Goal: Task Accomplishment & Management: Use online tool/utility

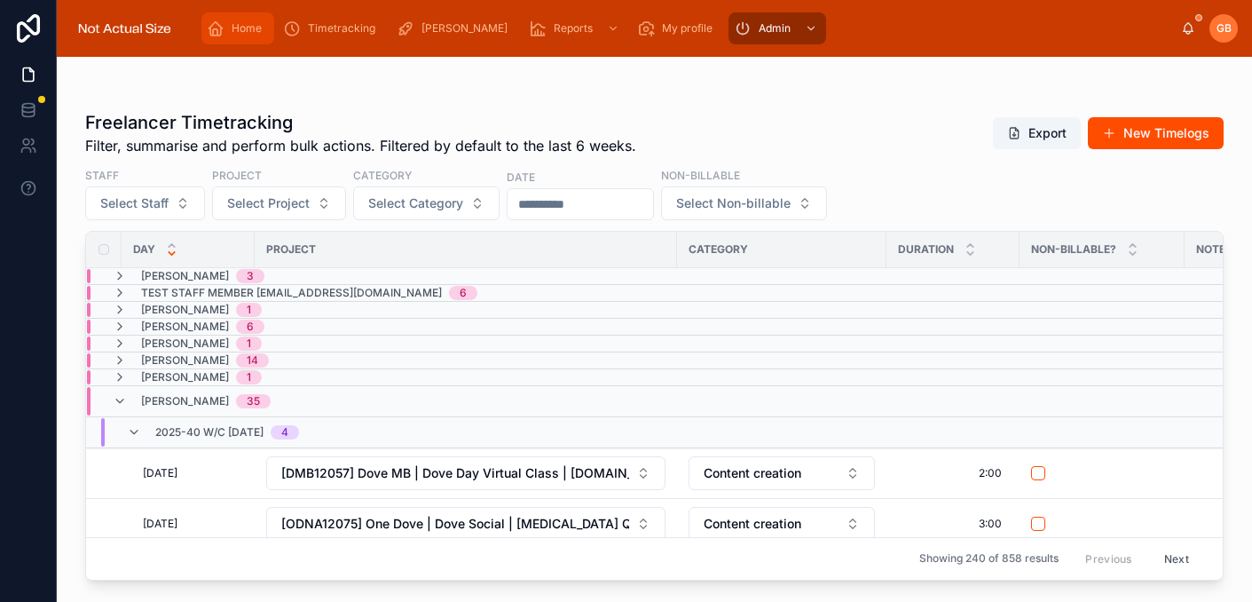
click at [242, 35] on span "Home" at bounding box center [247, 28] width 30 height 14
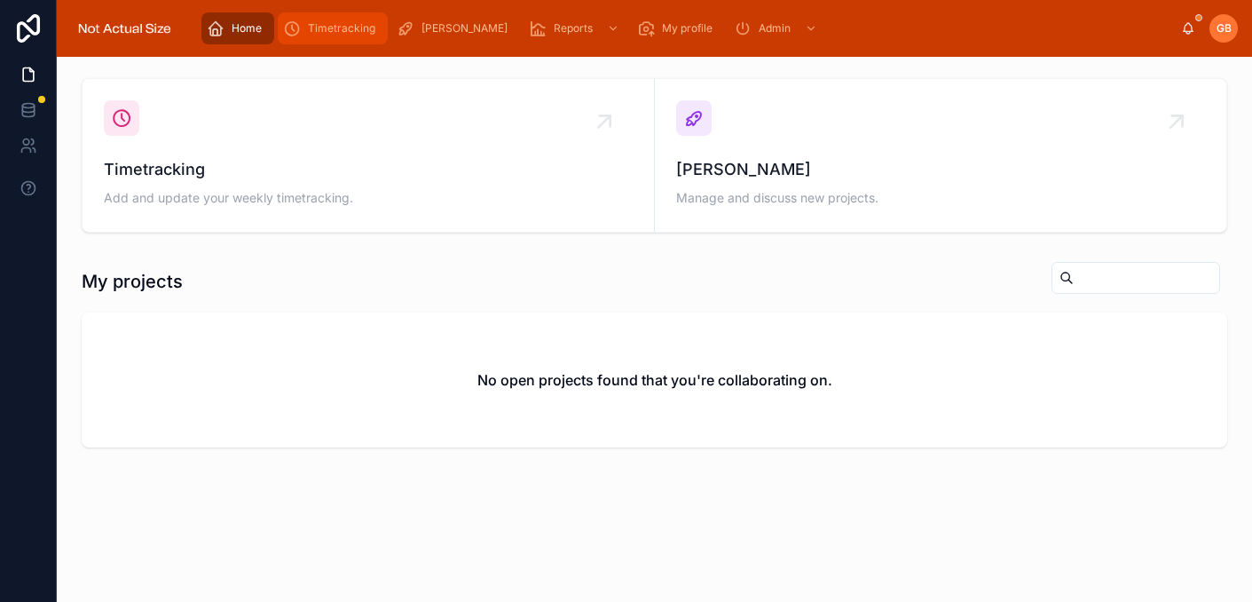
click at [310, 36] on div "Timetracking" at bounding box center [332, 28] width 99 height 28
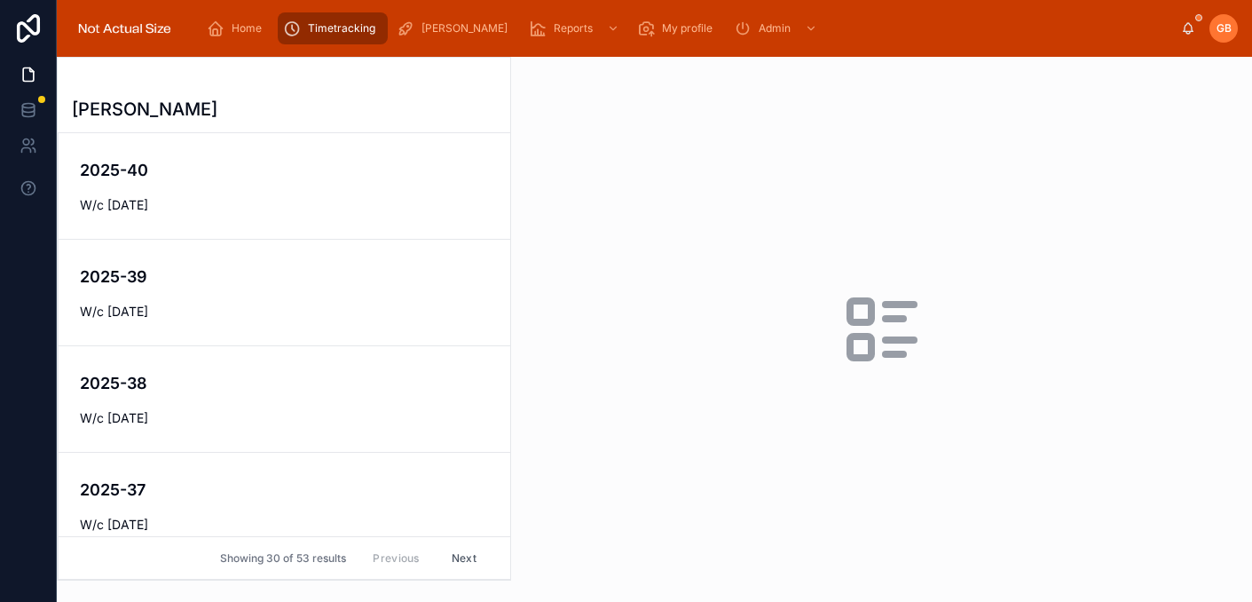
click at [279, 312] on span "W/c [DATE]" at bounding box center [284, 312] width 409 height 18
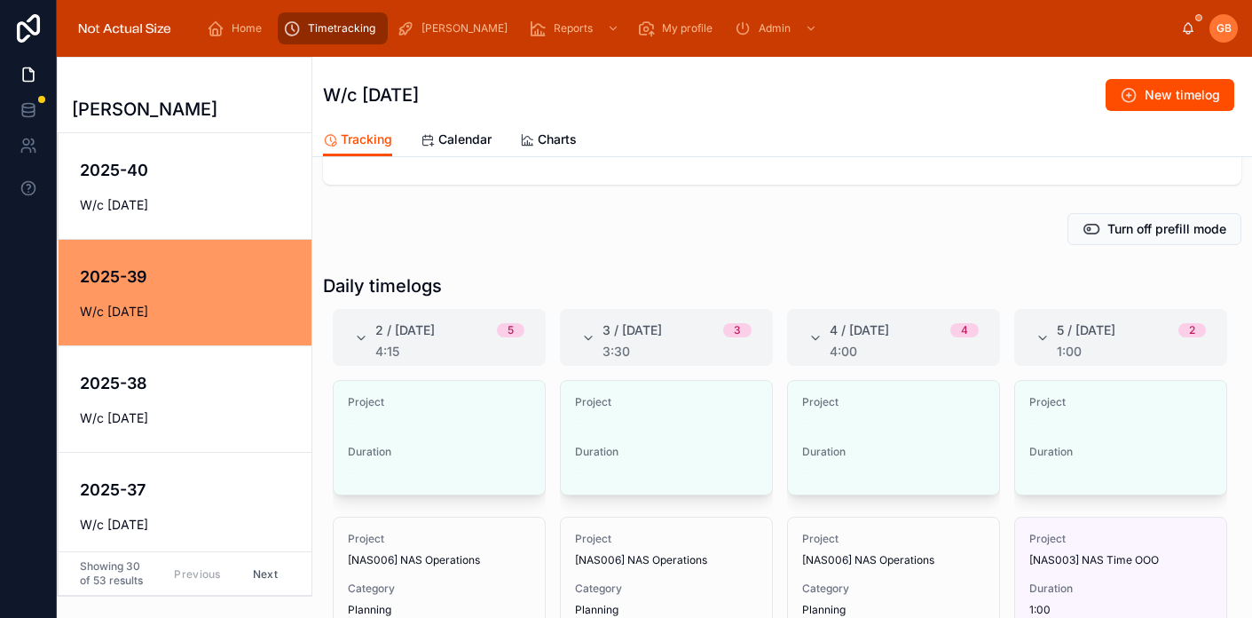
scroll to position [176, 0]
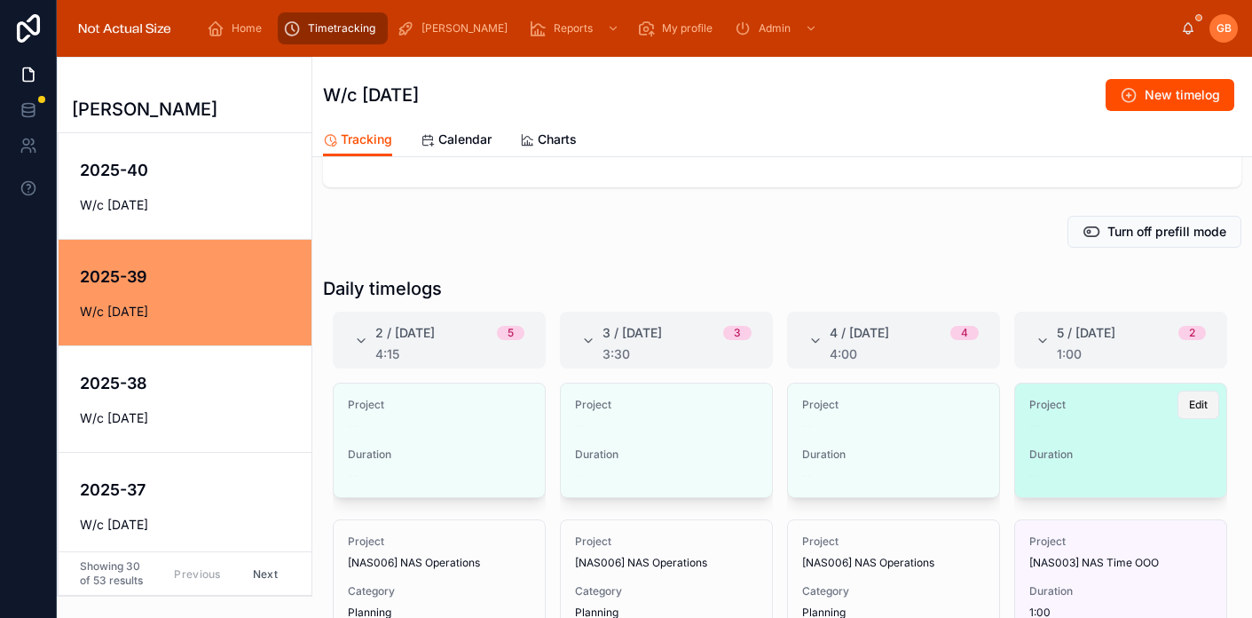
click at [1196, 410] on span "Edit" at bounding box center [1198, 405] width 19 height 14
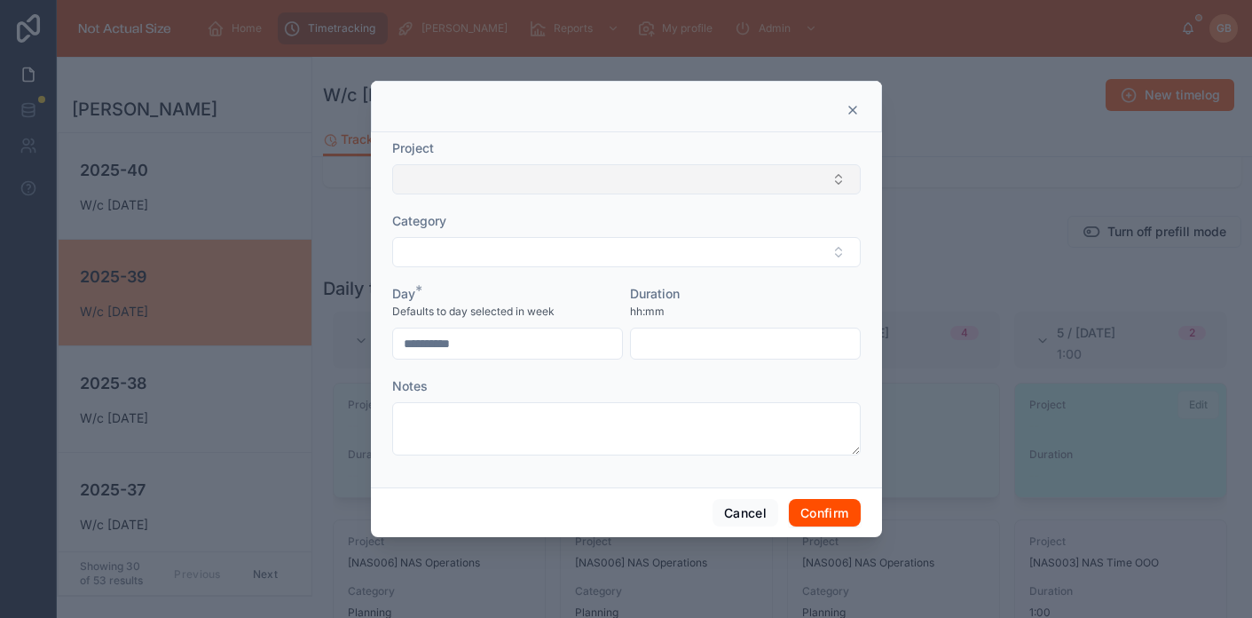
click at [650, 180] on button "Select Button" at bounding box center [626, 179] width 469 height 30
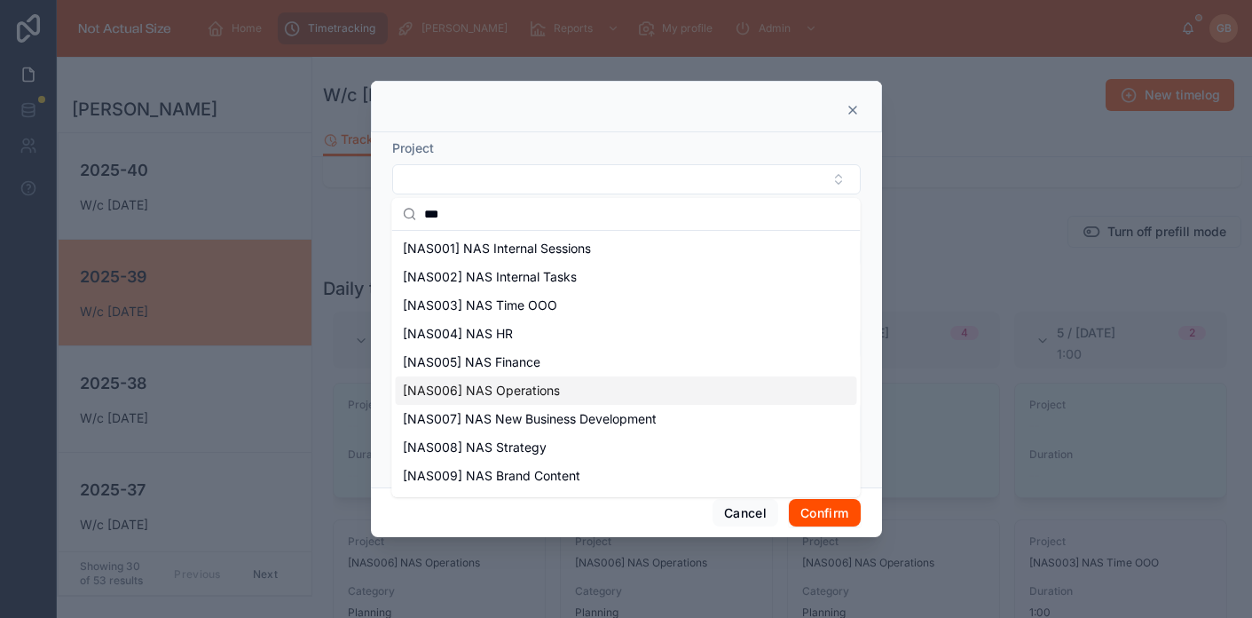
type input "***"
click at [544, 392] on span "[NAS006] NAS Operations" at bounding box center [481, 391] width 157 height 18
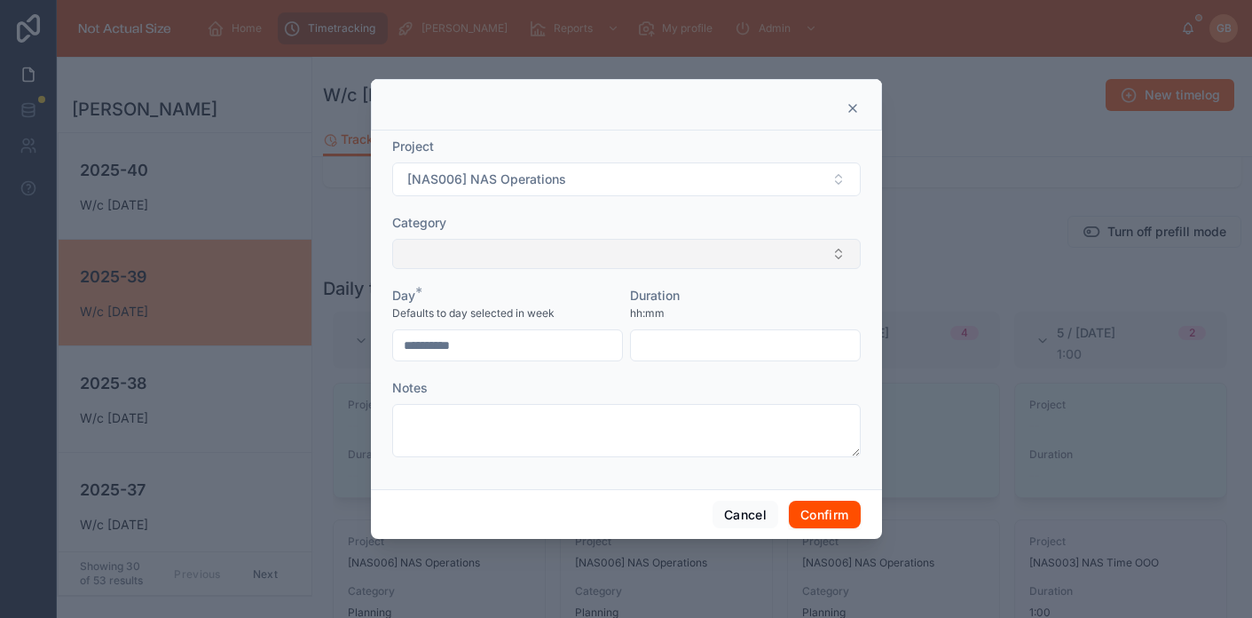
click at [614, 256] on button "Select Button" at bounding box center [626, 254] width 469 height 30
type input "*"
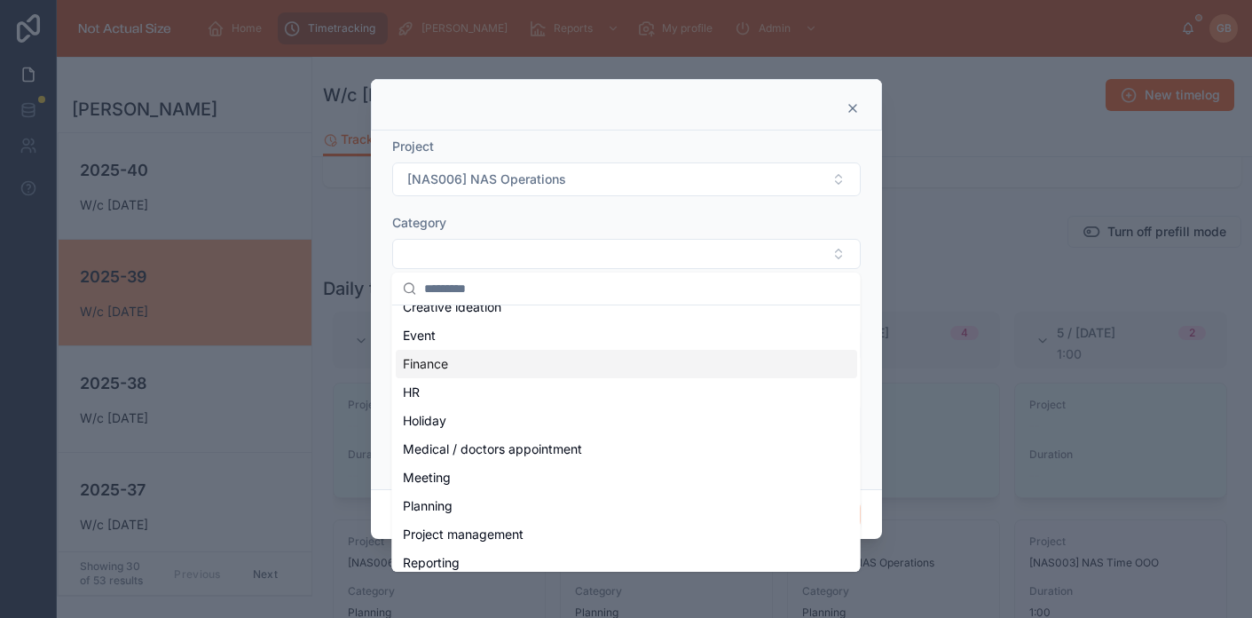
scroll to position [179, 0]
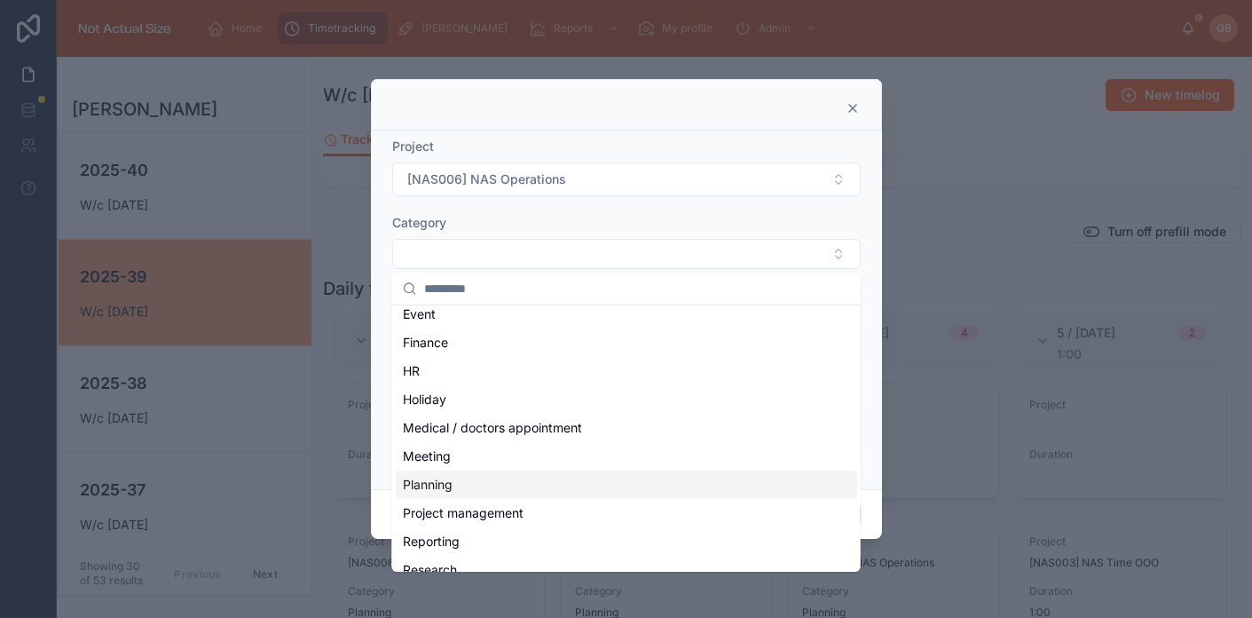
click at [464, 485] on div "Planning" at bounding box center [626, 484] width 461 height 28
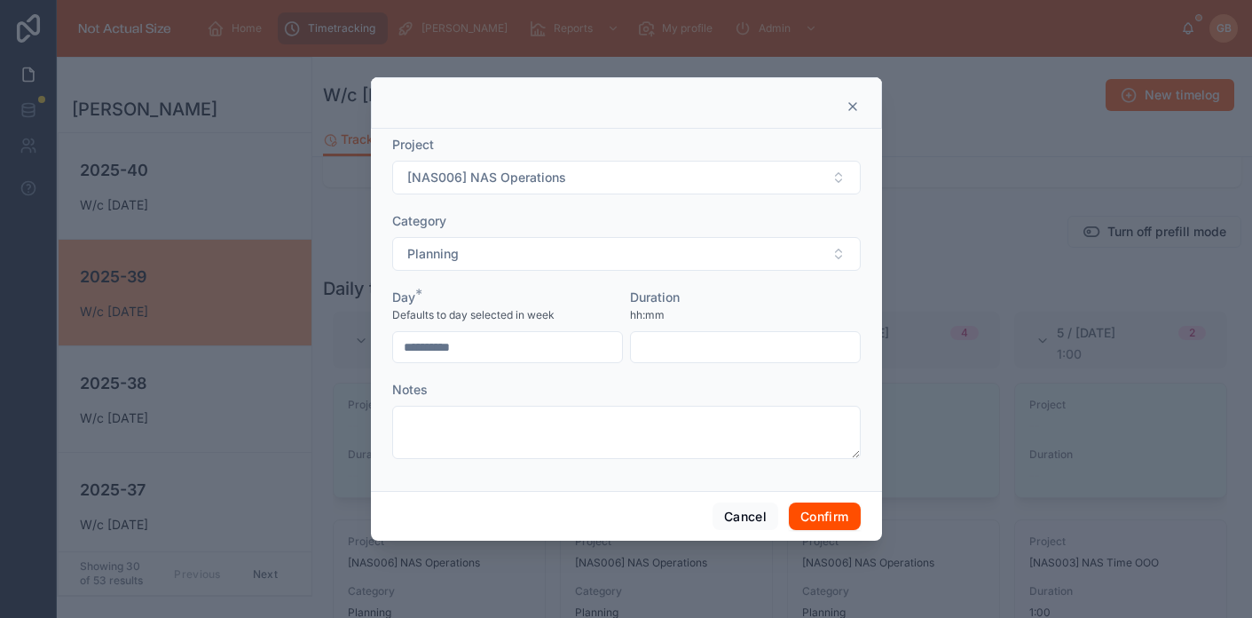
click at [699, 348] on input "text" at bounding box center [745, 347] width 229 height 25
type input "****"
click at [819, 516] on button "Confirm" at bounding box center [824, 516] width 71 height 28
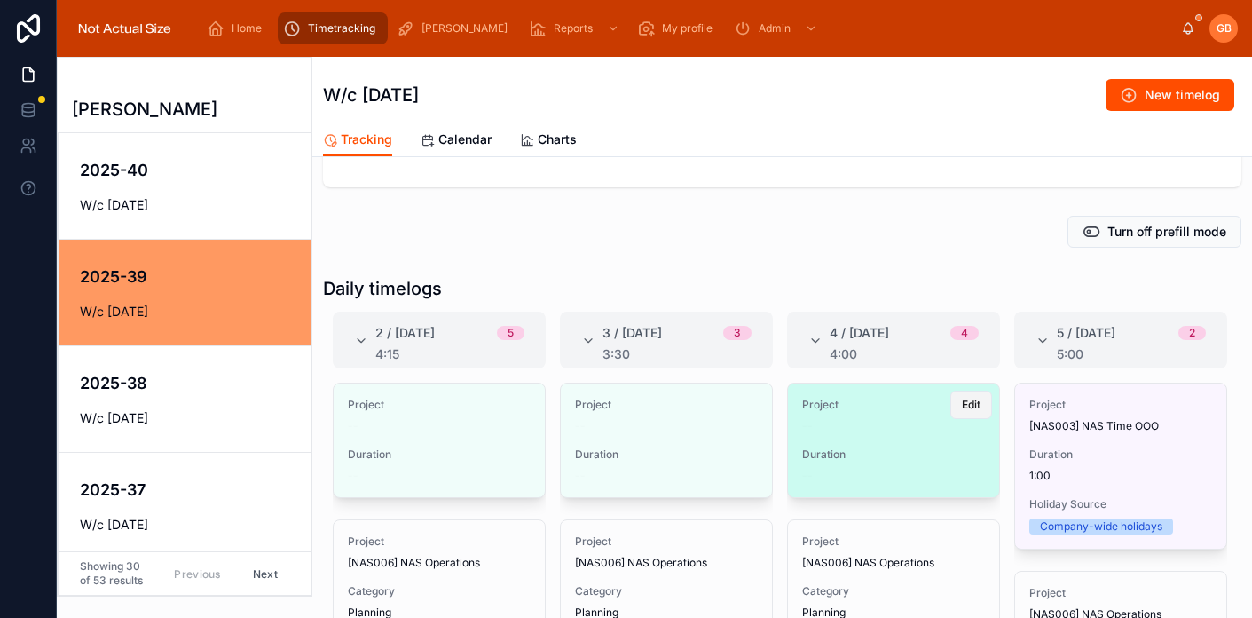
click at [969, 406] on span "Edit" at bounding box center [971, 405] width 19 height 14
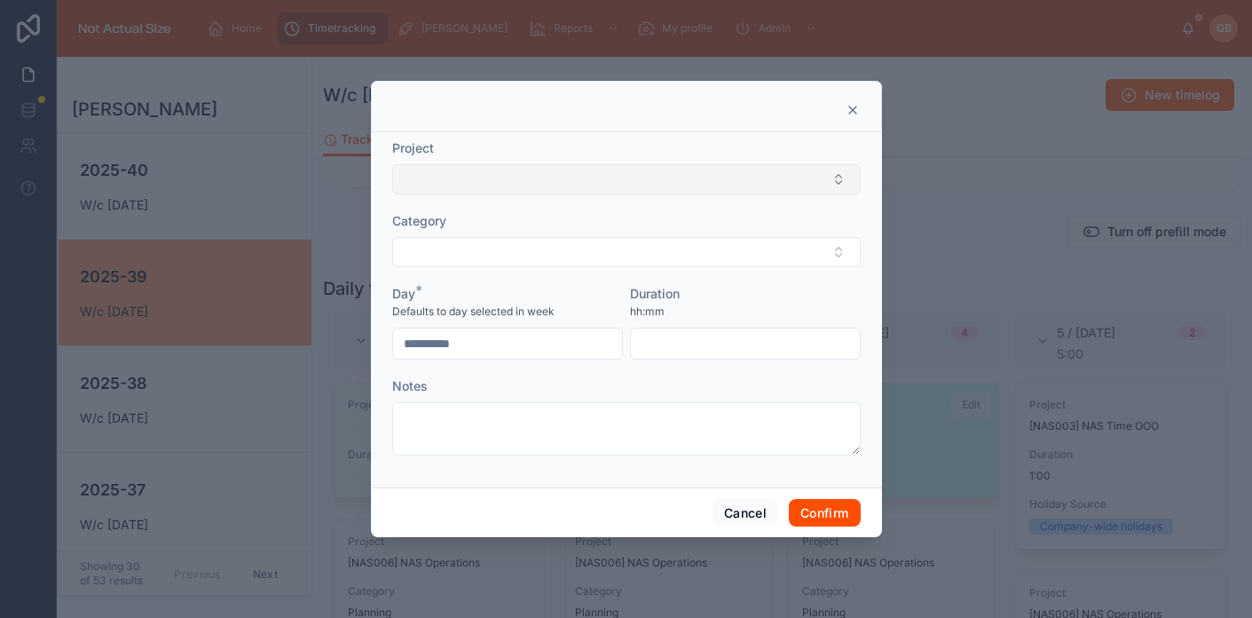
click at [547, 171] on button "Select Button" at bounding box center [626, 179] width 469 height 30
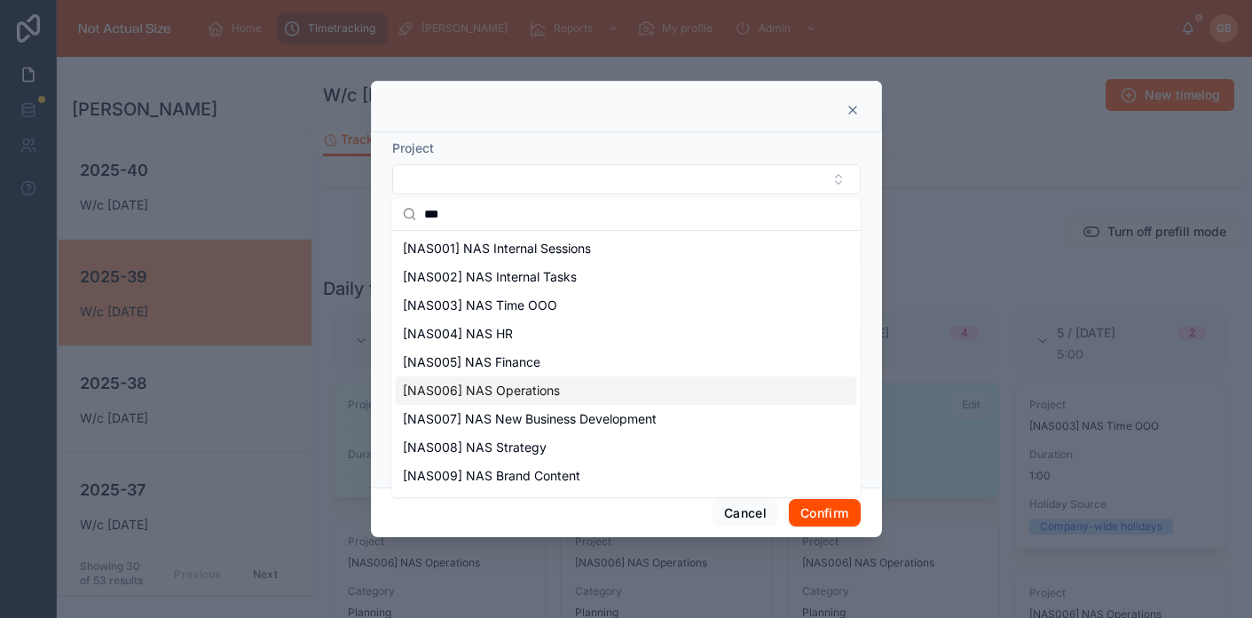
type input "***"
click at [510, 390] on span "[NAS006] NAS Operations" at bounding box center [481, 391] width 157 height 18
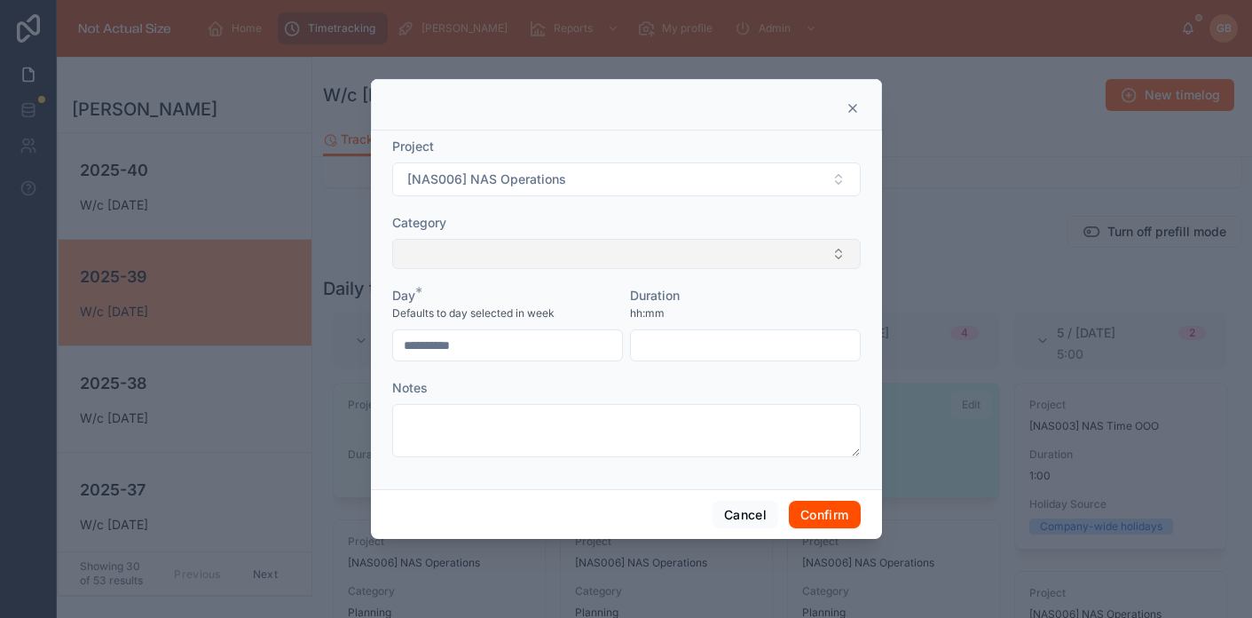
click at [704, 244] on button "Select Button" at bounding box center [626, 254] width 469 height 30
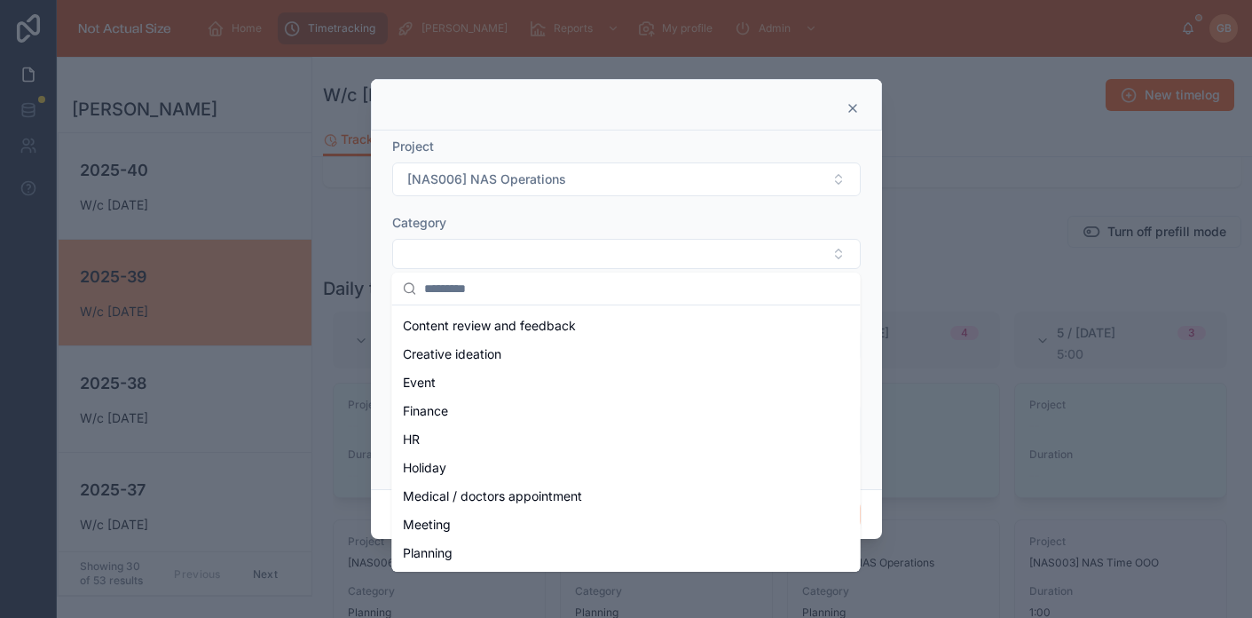
scroll to position [124, 0]
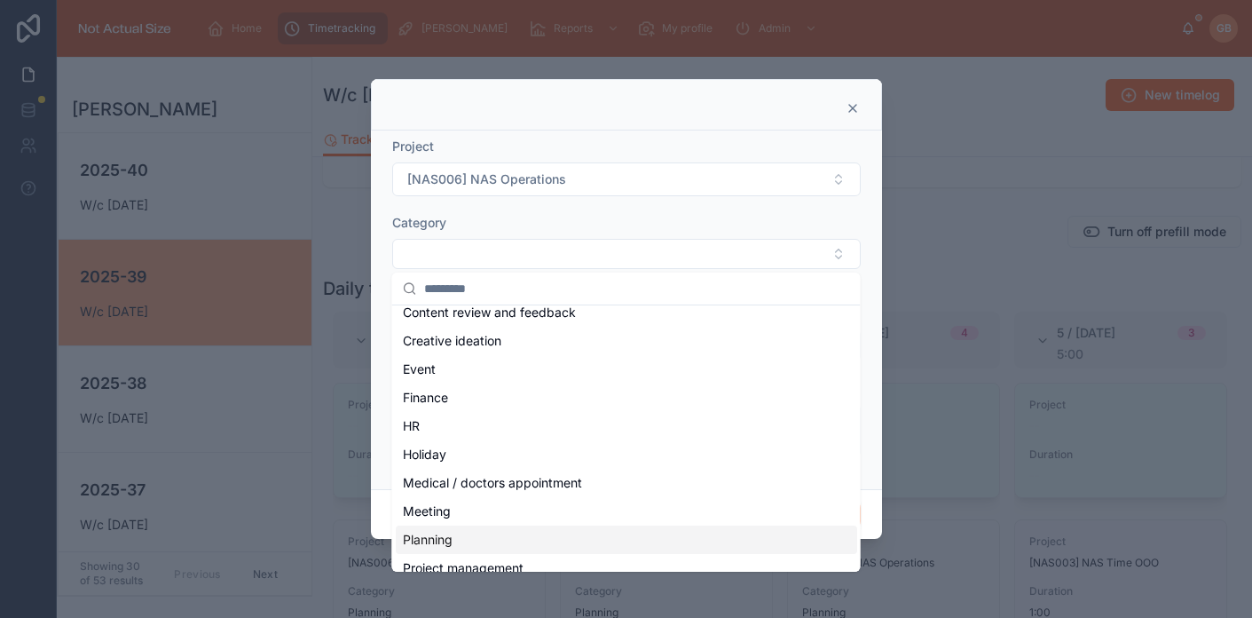
click at [449, 543] on span "Planning" at bounding box center [428, 540] width 50 height 18
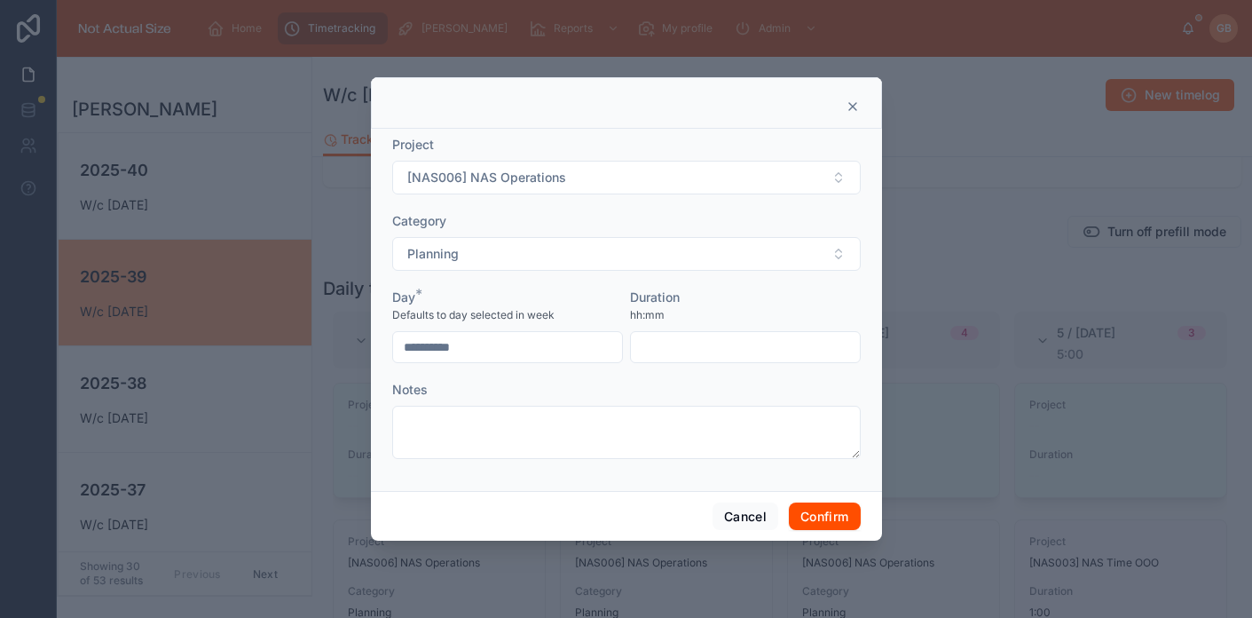
click at [673, 339] on input "text" at bounding box center [745, 347] width 229 height 25
type input "****"
click at [825, 524] on button "Confirm" at bounding box center [824, 516] width 71 height 28
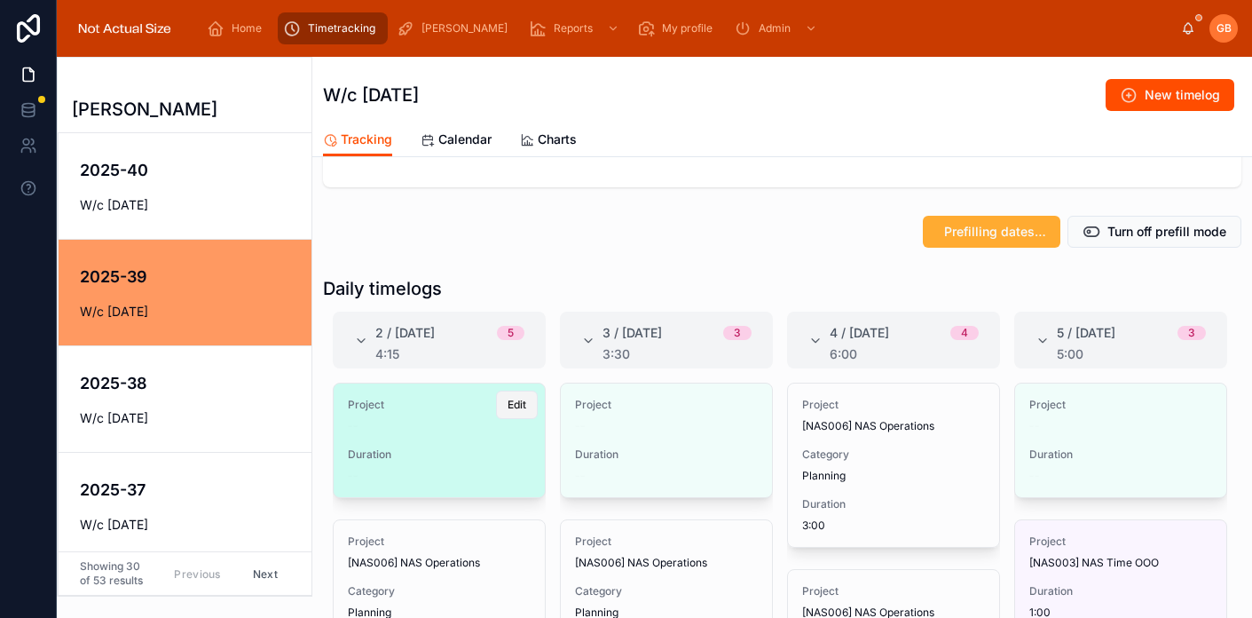
click at [516, 412] on button "Edit" at bounding box center [517, 404] width 42 height 28
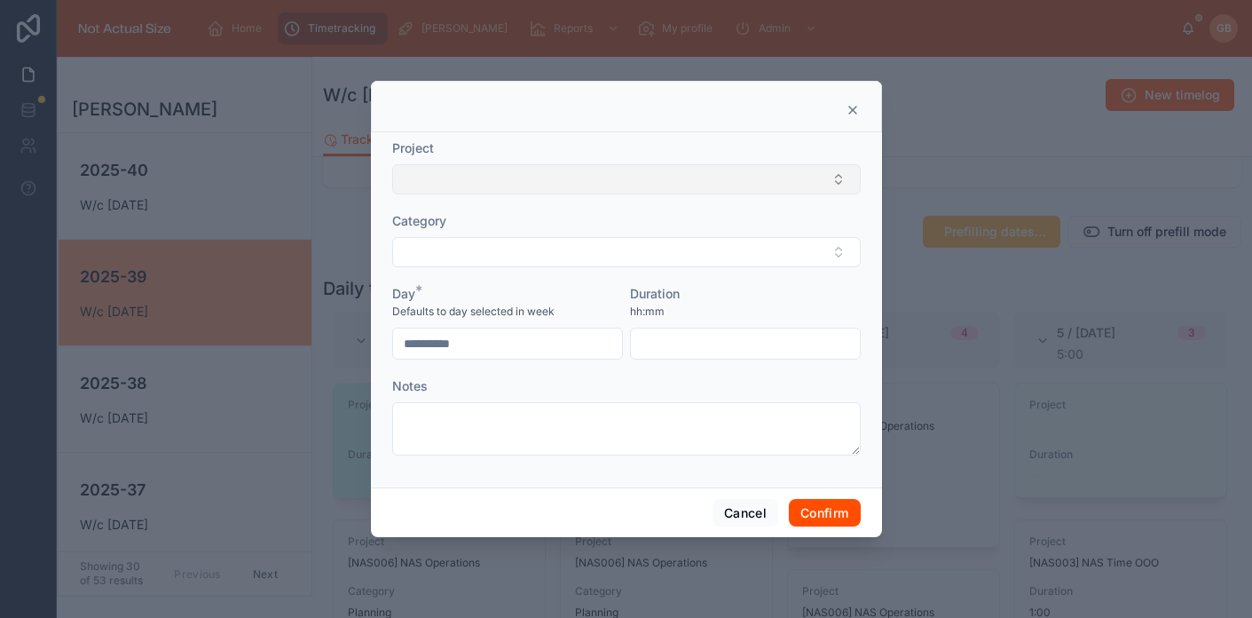
click at [524, 185] on button "Select Button" at bounding box center [626, 179] width 469 height 30
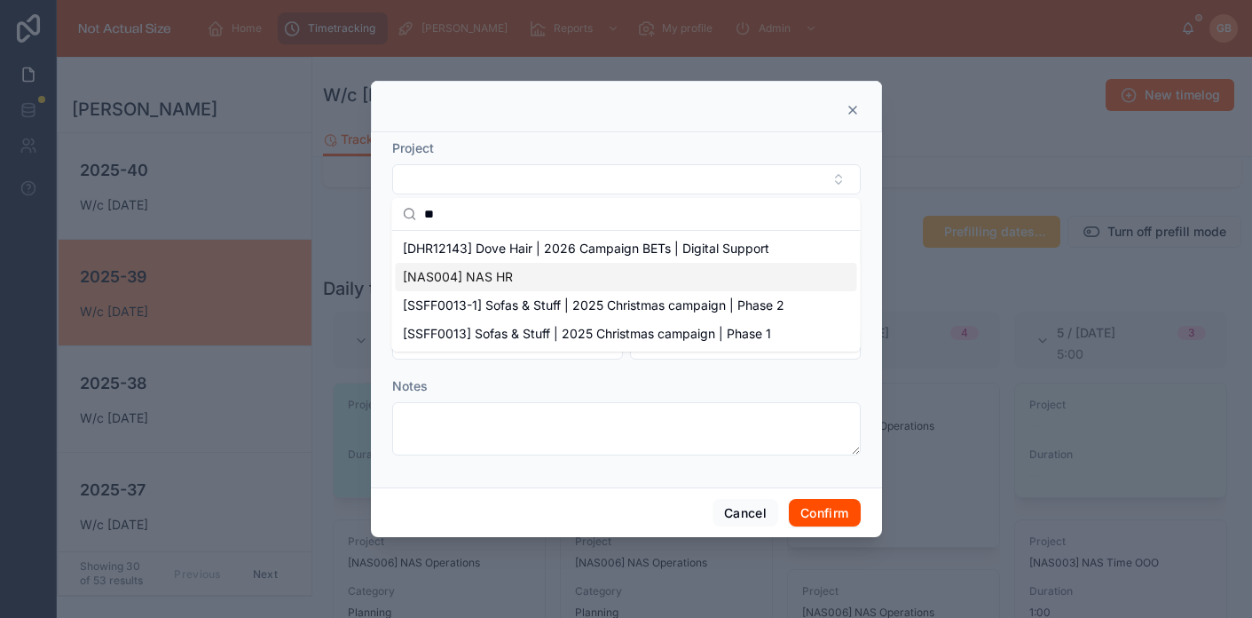
type input "**"
click at [509, 271] on span "[NAS004] NAS HR" at bounding box center [458, 277] width 110 height 18
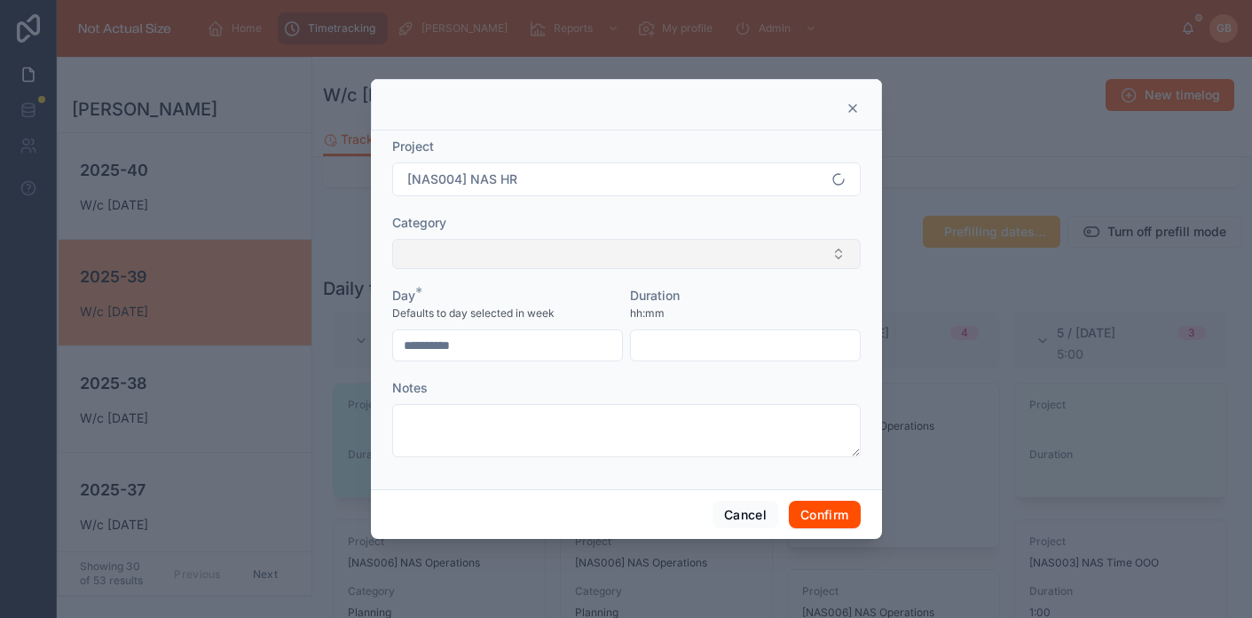
click at [516, 252] on button "Select Button" at bounding box center [626, 254] width 469 height 30
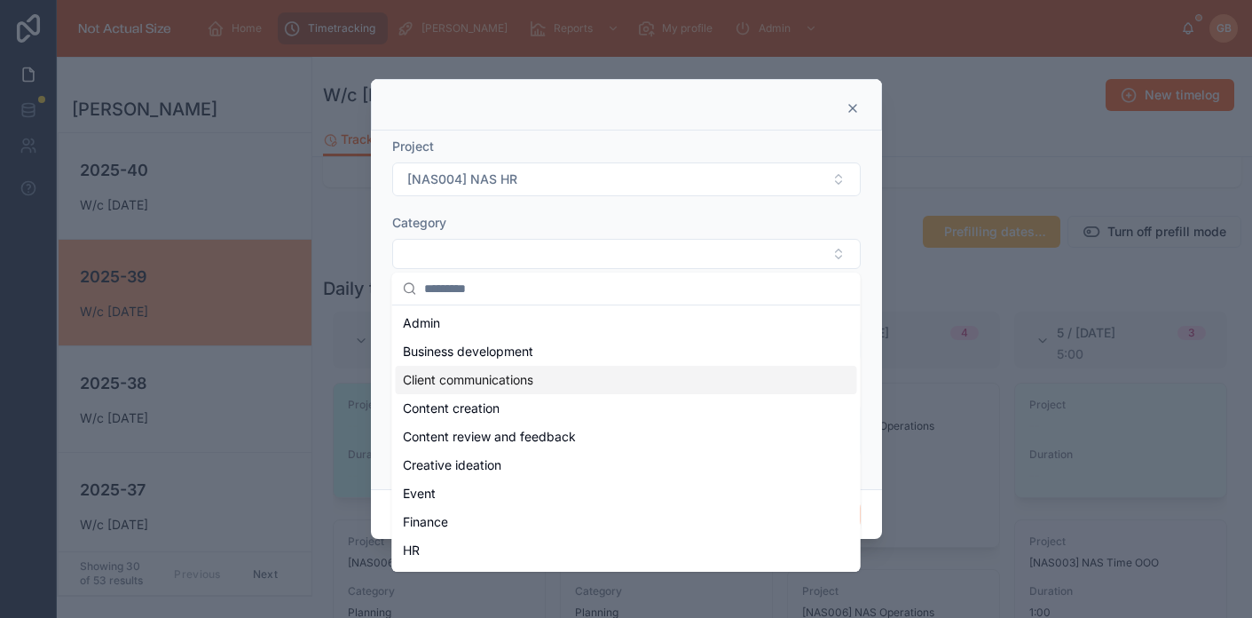
scroll to position [43, 0]
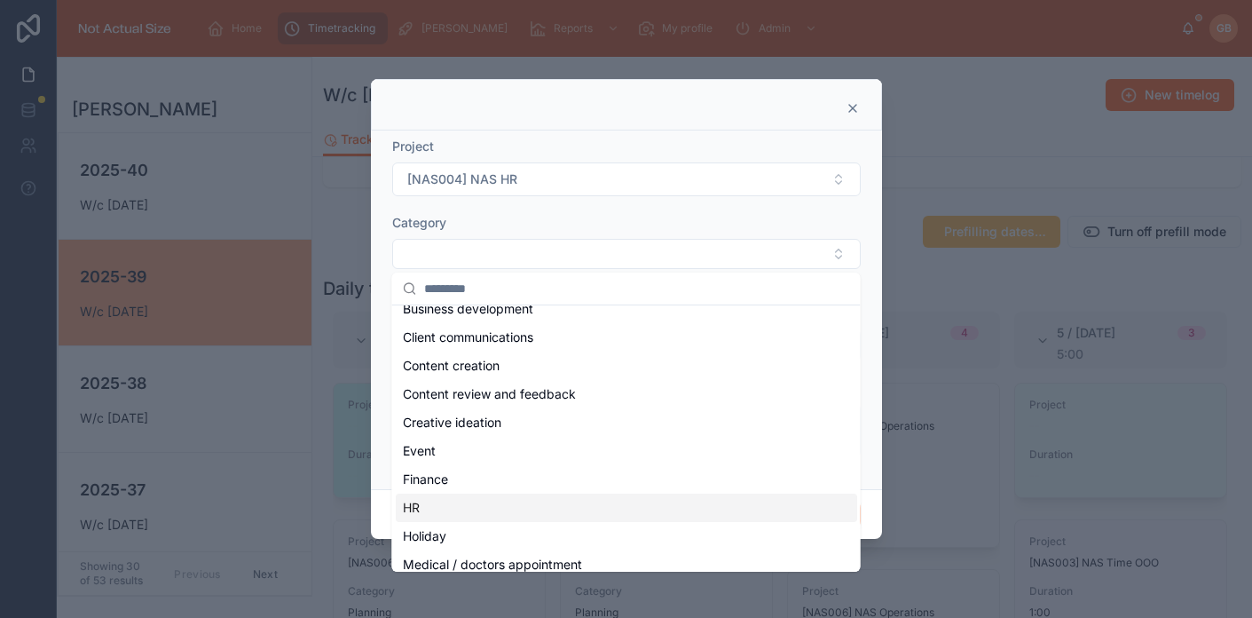
click at [442, 505] on div "HR" at bounding box center [626, 507] width 461 height 28
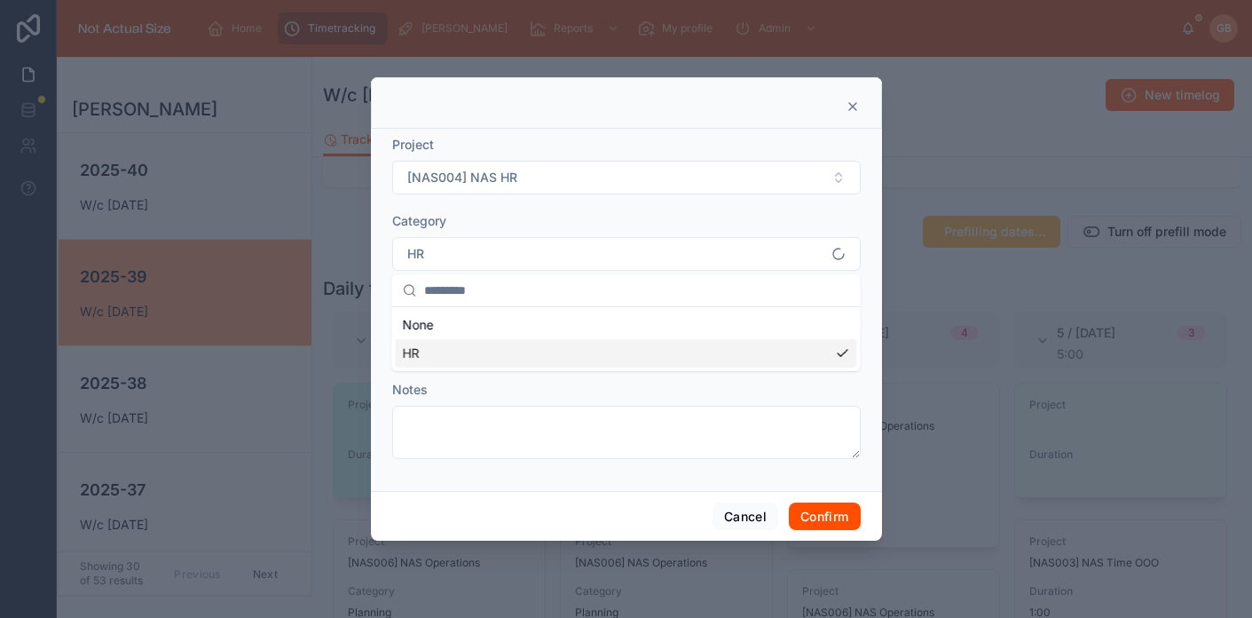
scroll to position [0, 0]
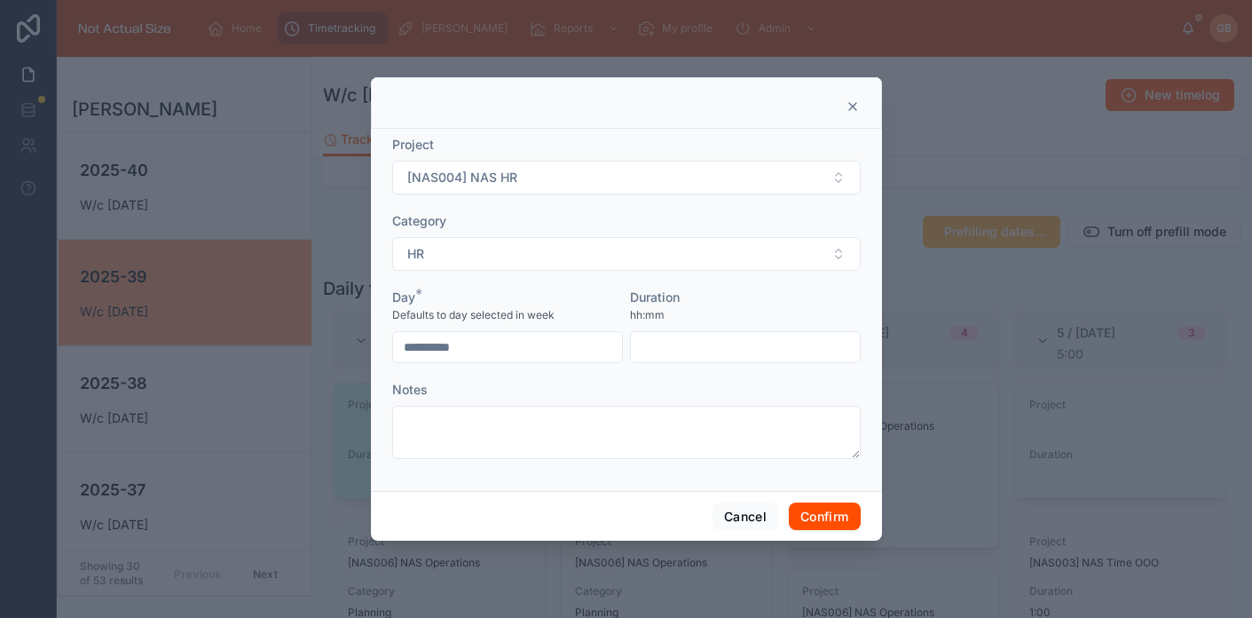
click at [675, 350] on input "text" at bounding box center [745, 347] width 229 height 25
type input "****"
click at [828, 518] on button "Confirm" at bounding box center [824, 516] width 71 height 28
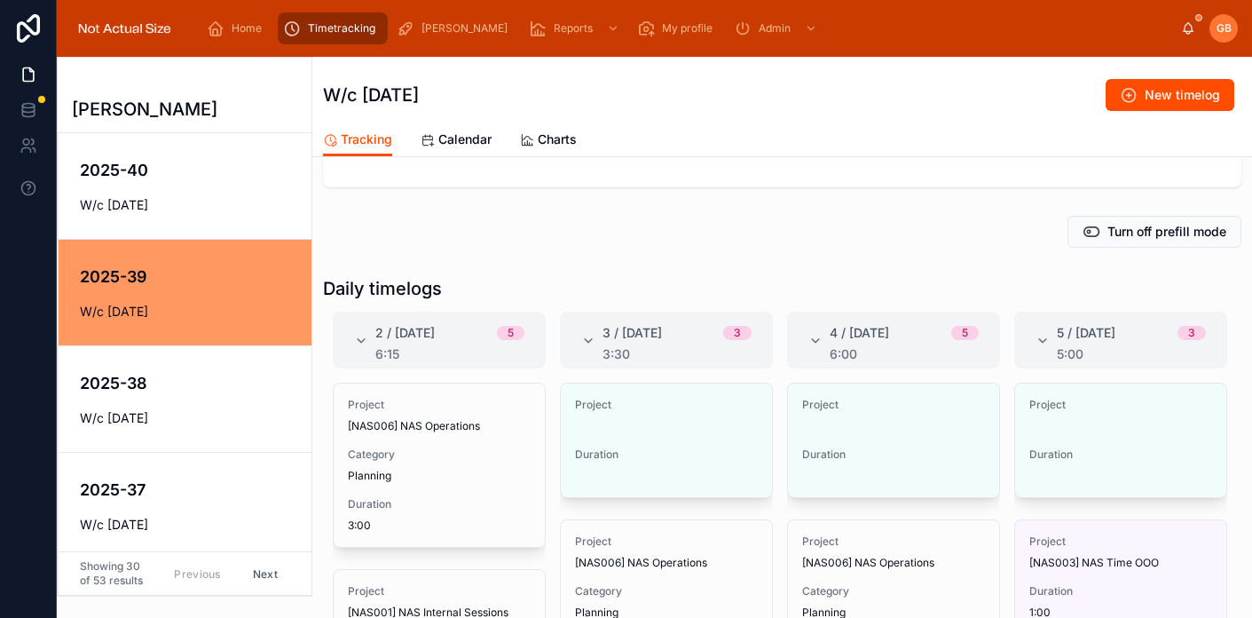
click at [1199, 396] on div "Project -- Duration -- Edit" at bounding box center [1120, 439] width 213 height 115
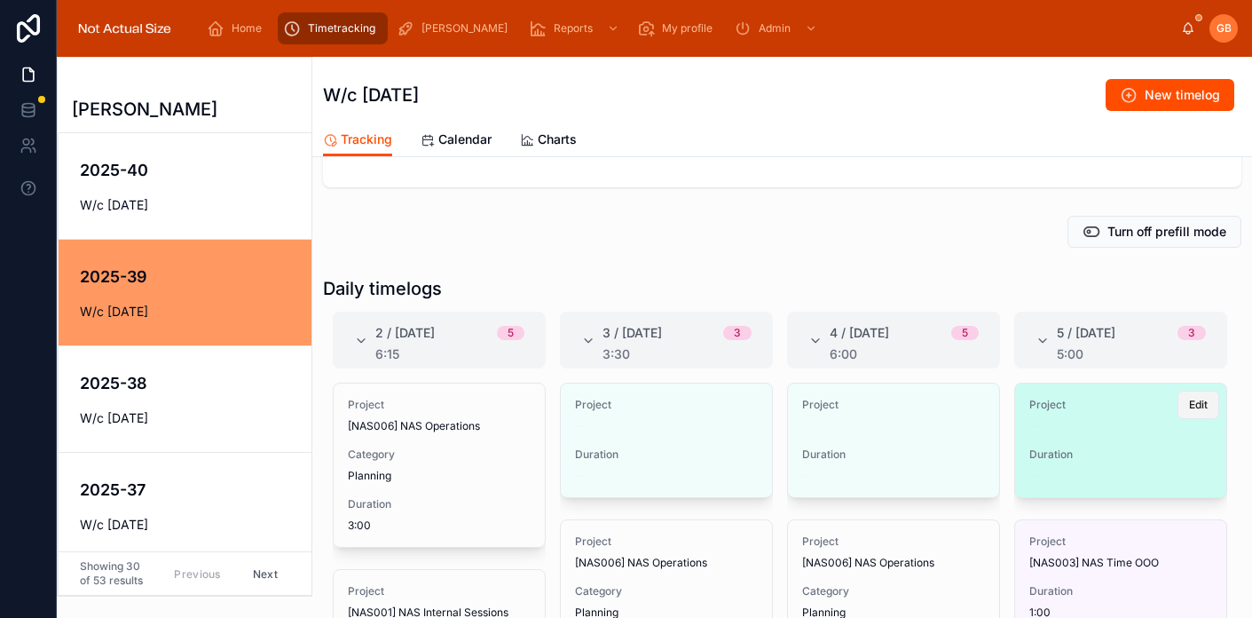
click at [1193, 400] on span "Edit" at bounding box center [1198, 405] width 19 height 14
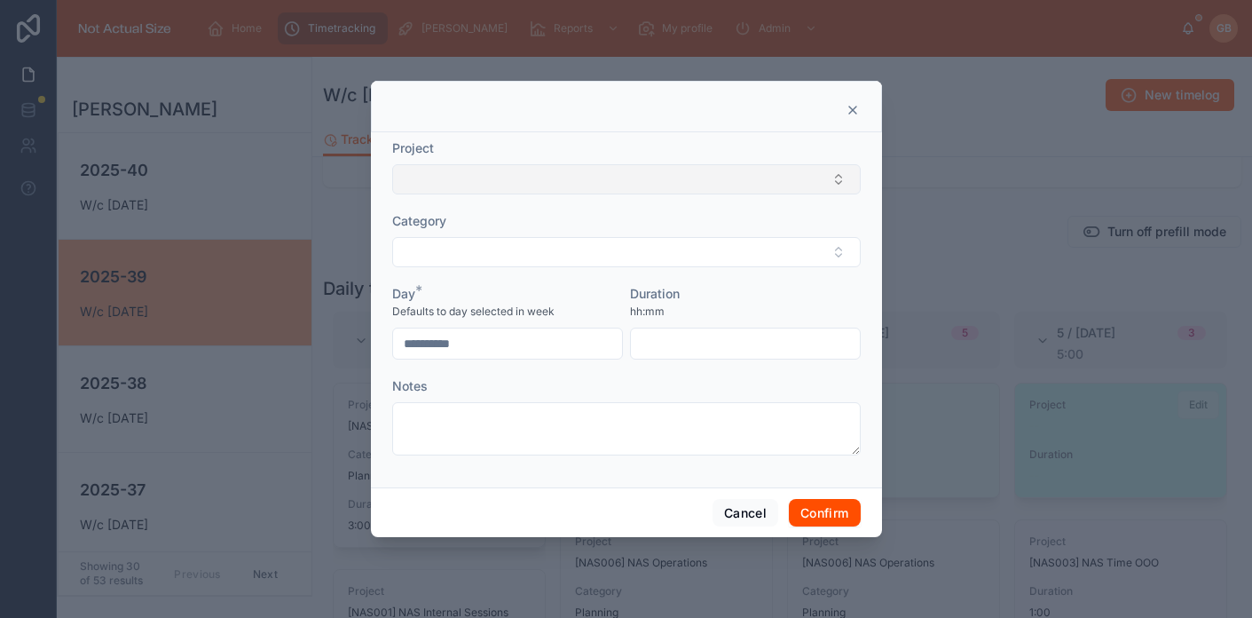
click at [691, 175] on button "Select Button" at bounding box center [626, 179] width 469 height 30
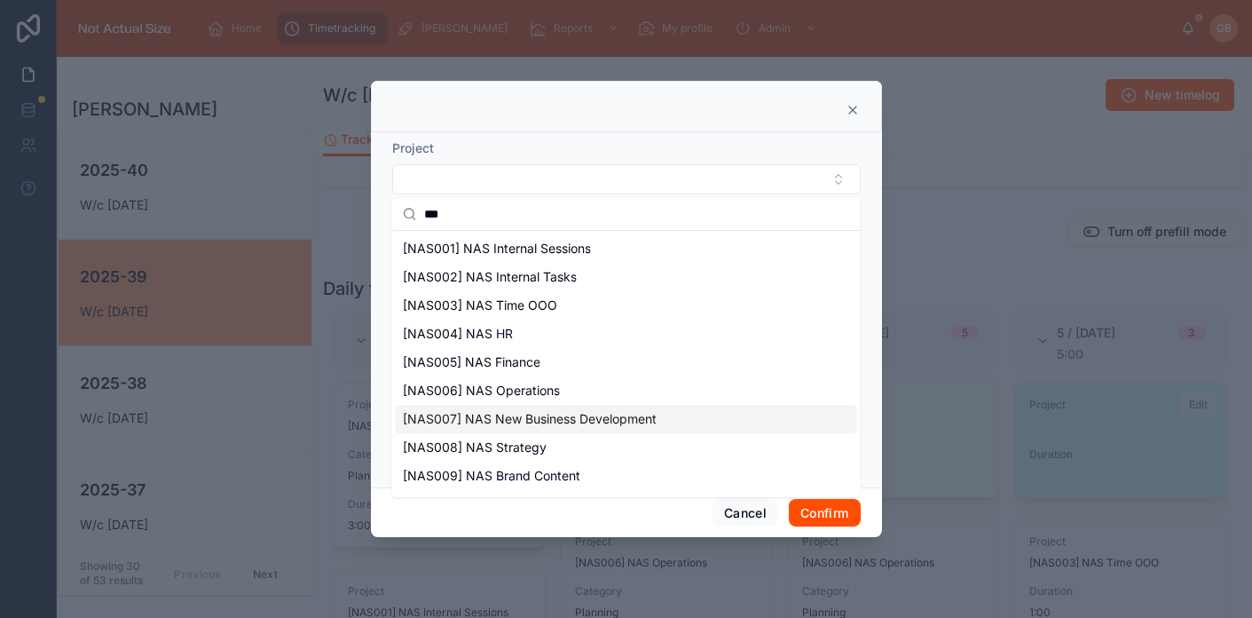
scroll to position [7, 0]
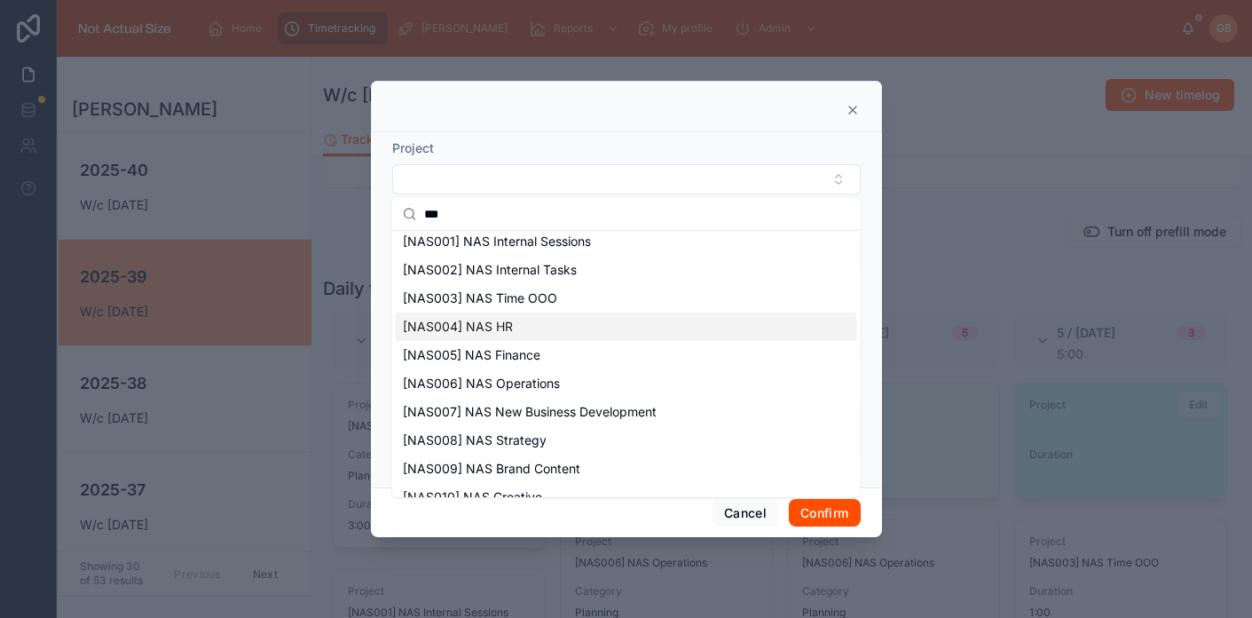
type input "***"
click at [525, 332] on div "[NAS004] NAS HR" at bounding box center [626, 326] width 461 height 28
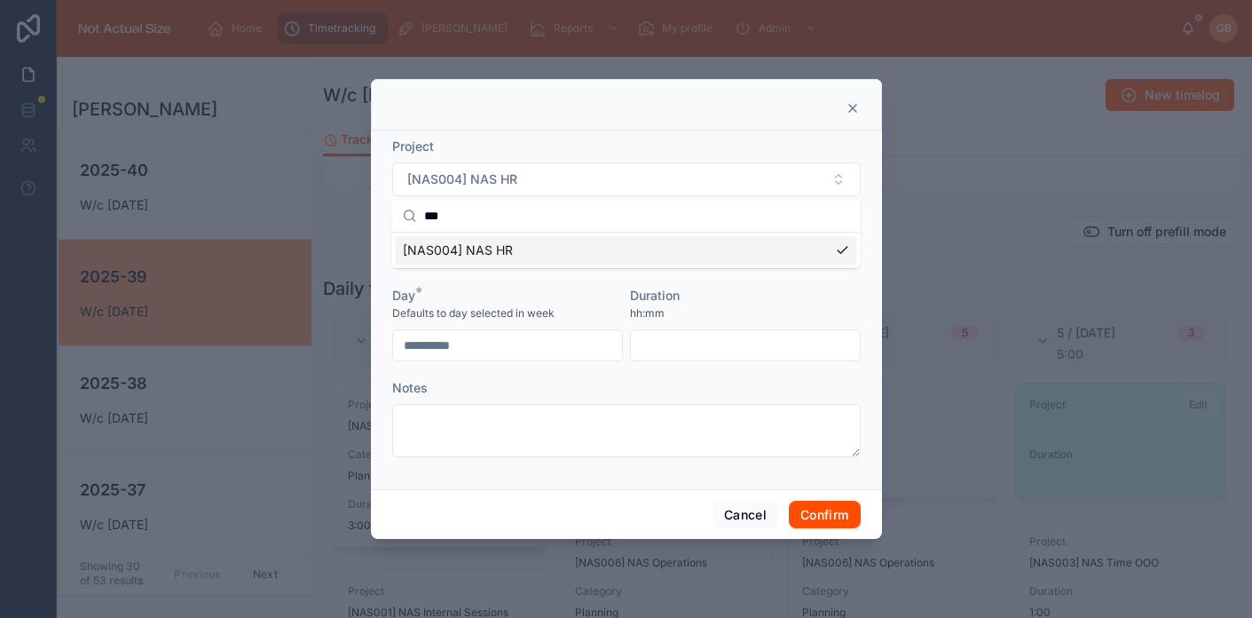
scroll to position [0, 0]
click at [690, 259] on button "Select Button" at bounding box center [626, 254] width 469 height 30
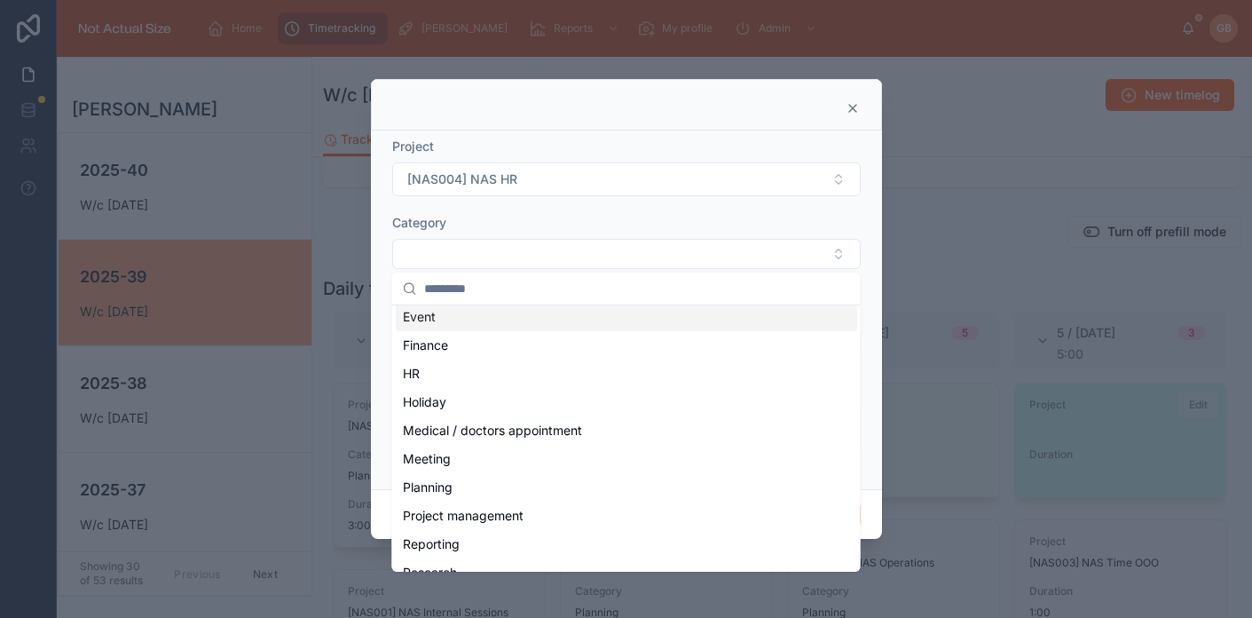
scroll to position [176, 0]
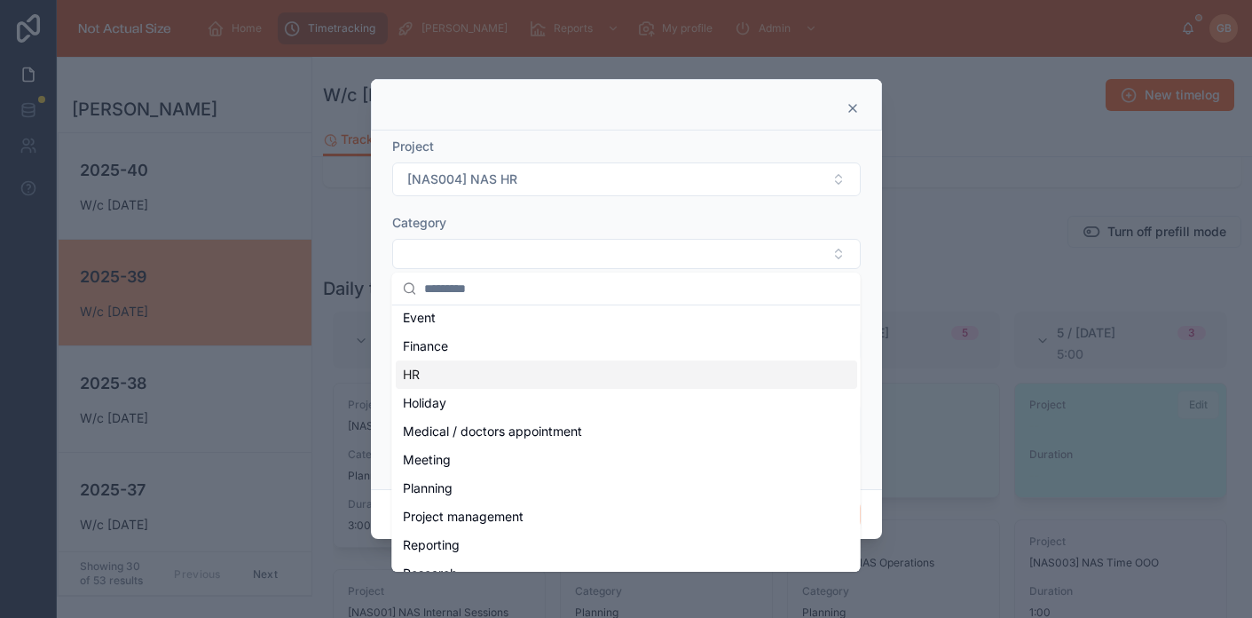
click at [500, 368] on div "HR" at bounding box center [626, 374] width 461 height 28
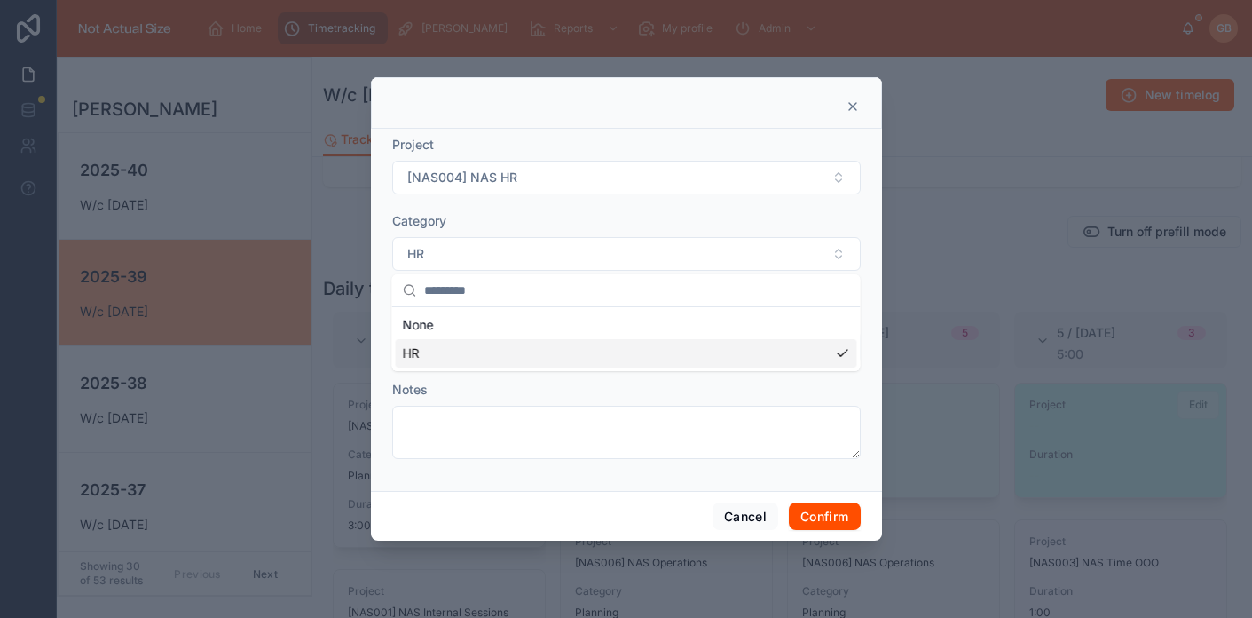
scroll to position [0, 0]
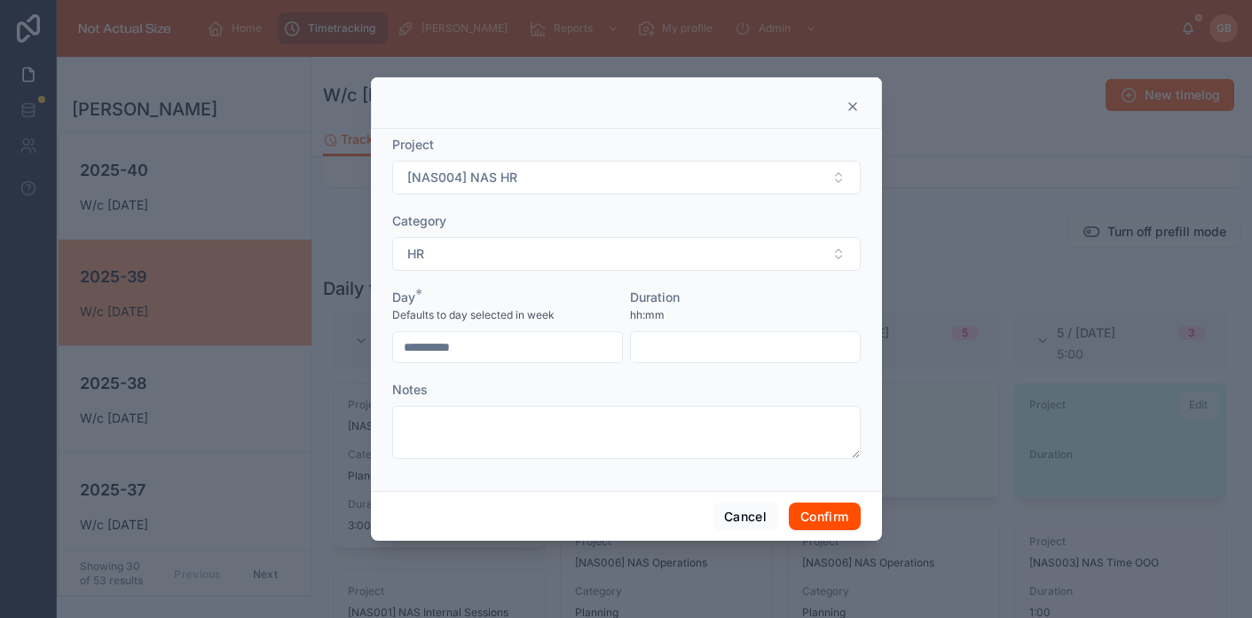
click at [700, 336] on input "text" at bounding box center [745, 347] width 229 height 25
type input "****"
click at [819, 516] on button "Confirm" at bounding box center [824, 516] width 71 height 28
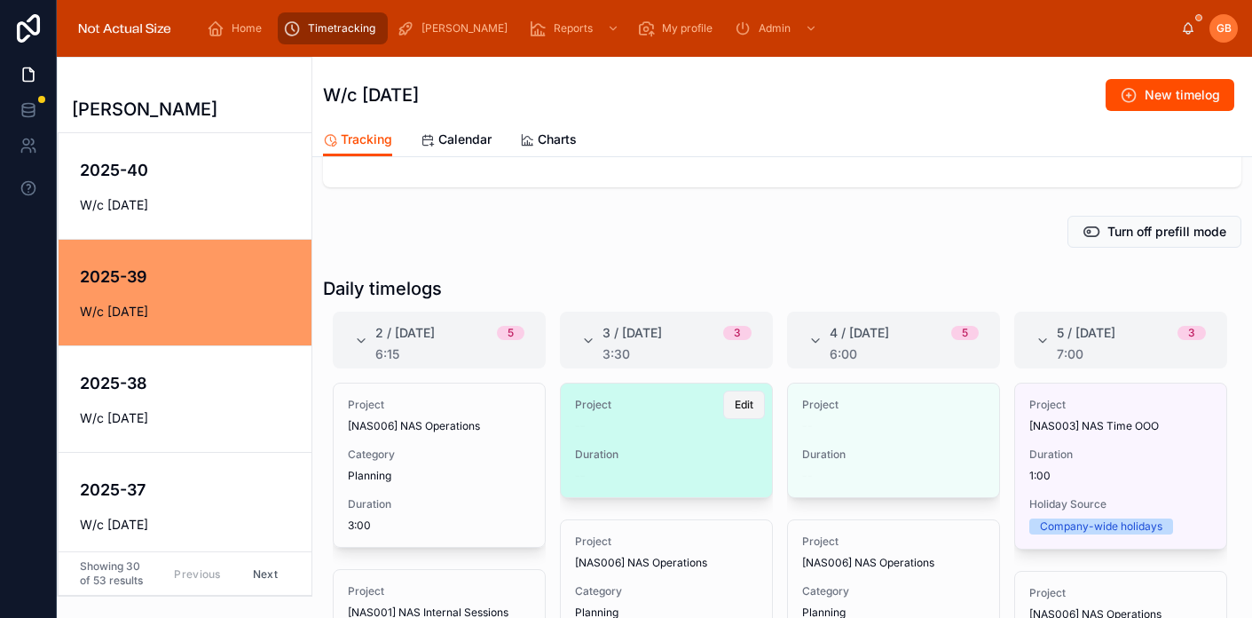
click at [735, 410] on span "Edit" at bounding box center [744, 405] width 19 height 14
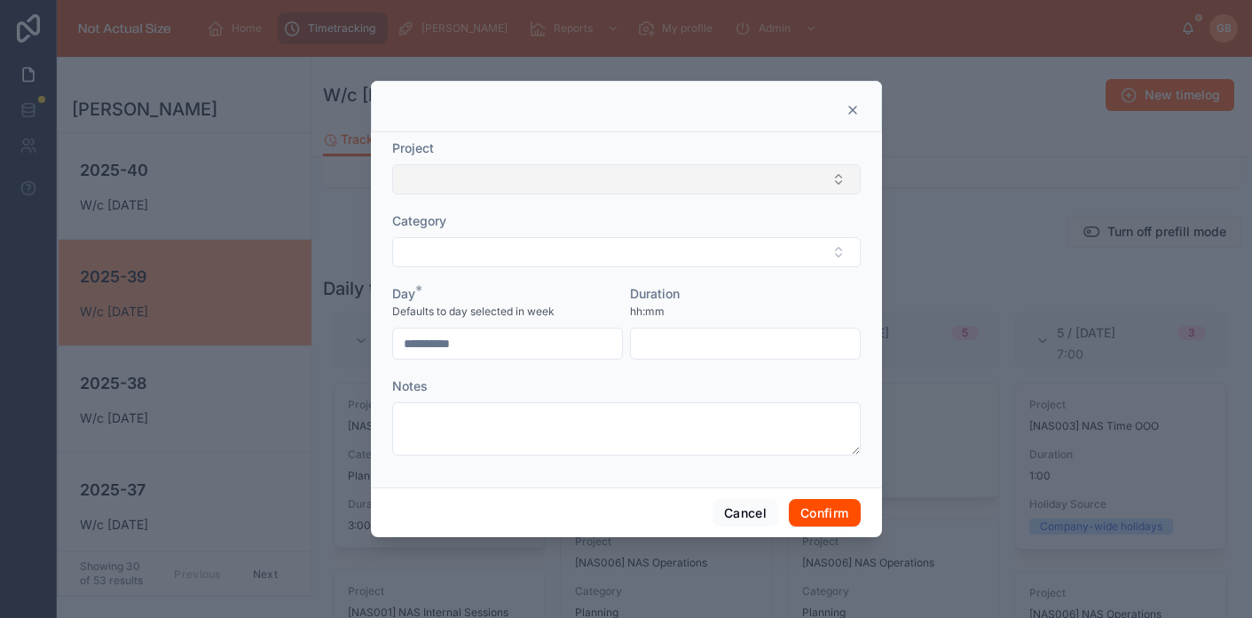
click at [747, 190] on button "Select Button" at bounding box center [626, 179] width 469 height 30
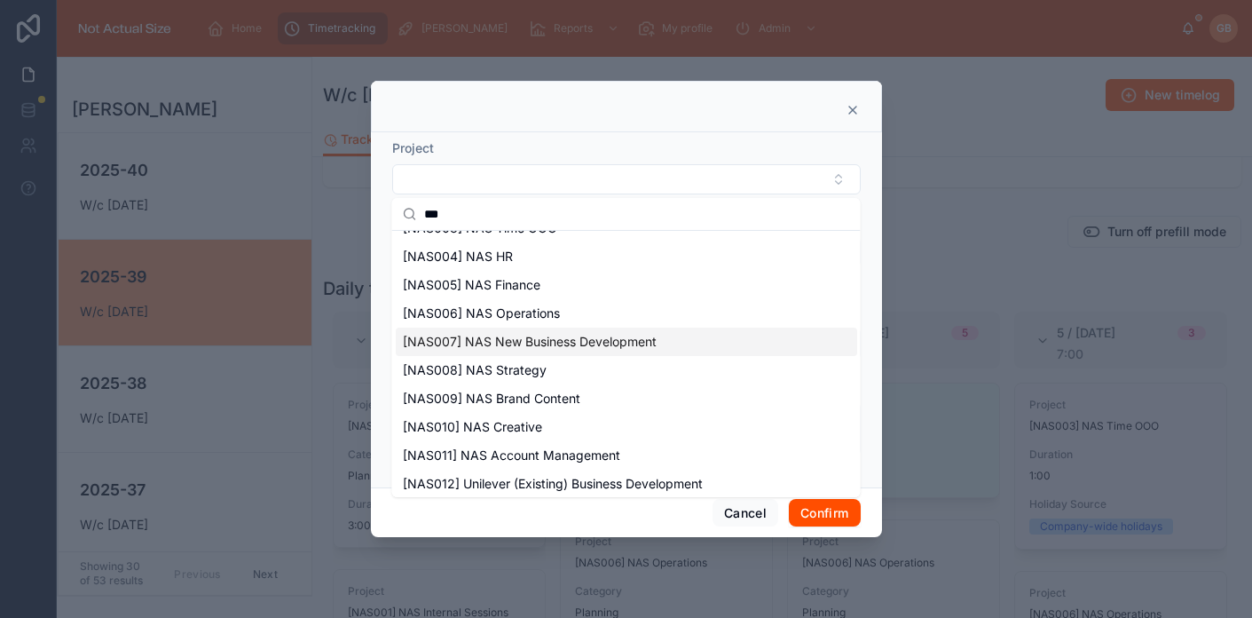
scroll to position [80, 0]
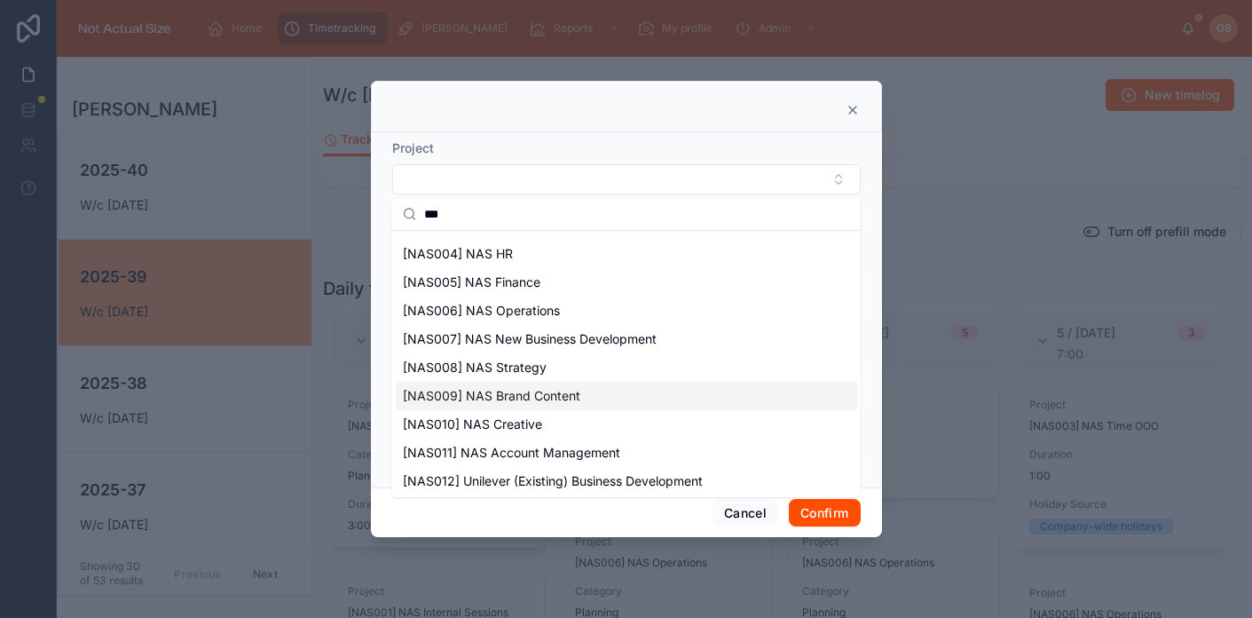
type input "***"
click at [570, 413] on div "[NAS010] NAS Creative" at bounding box center [626, 424] width 461 height 28
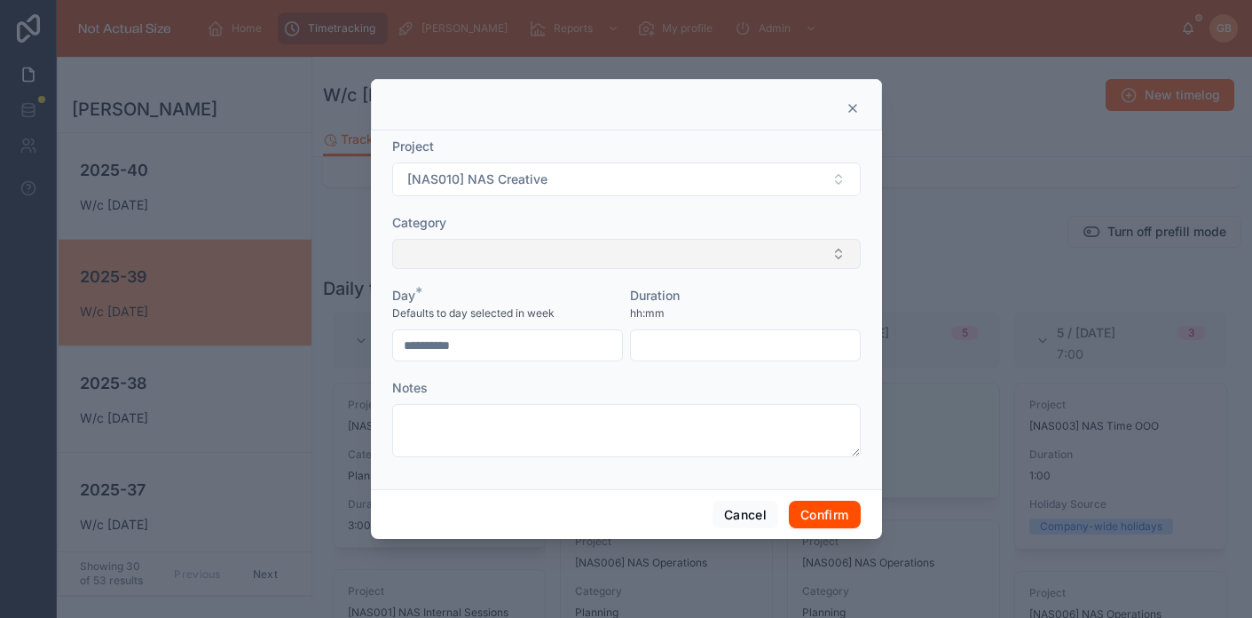
click at [695, 244] on button "Select Button" at bounding box center [626, 254] width 469 height 30
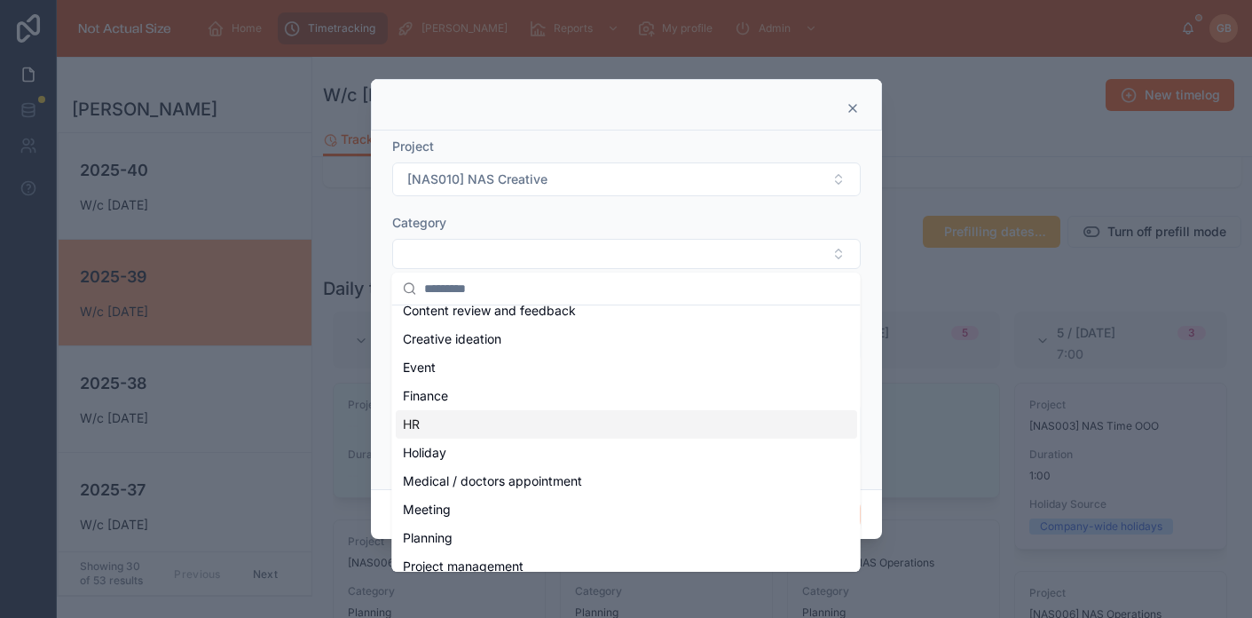
scroll to position [127, 0]
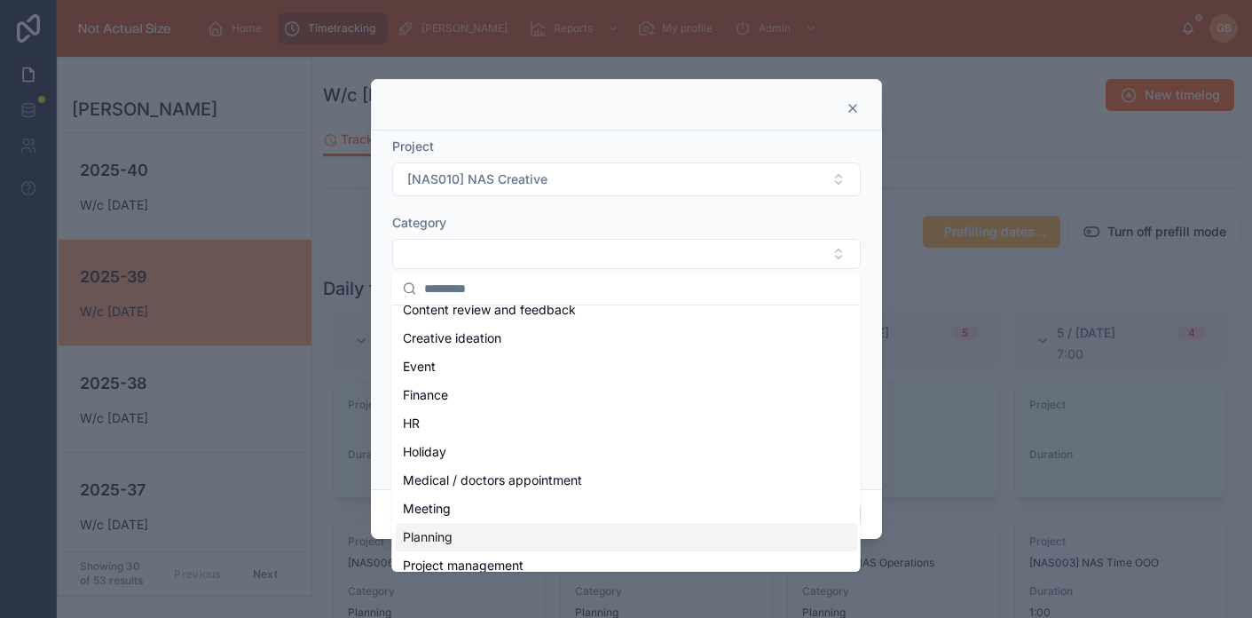
click at [465, 536] on div "Planning" at bounding box center [626, 537] width 461 height 28
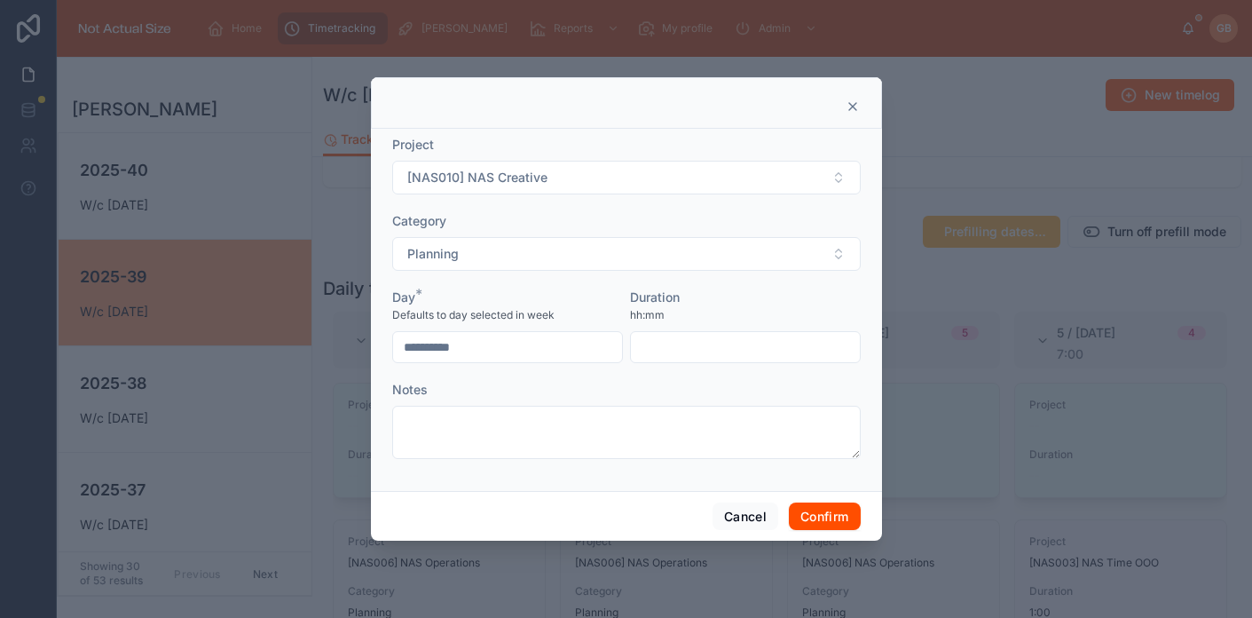
click at [748, 340] on input "text" at bounding box center [745, 347] width 229 height 25
type input "*"
click at [815, 514] on button "Confirm" at bounding box center [824, 516] width 71 height 28
type input "****"
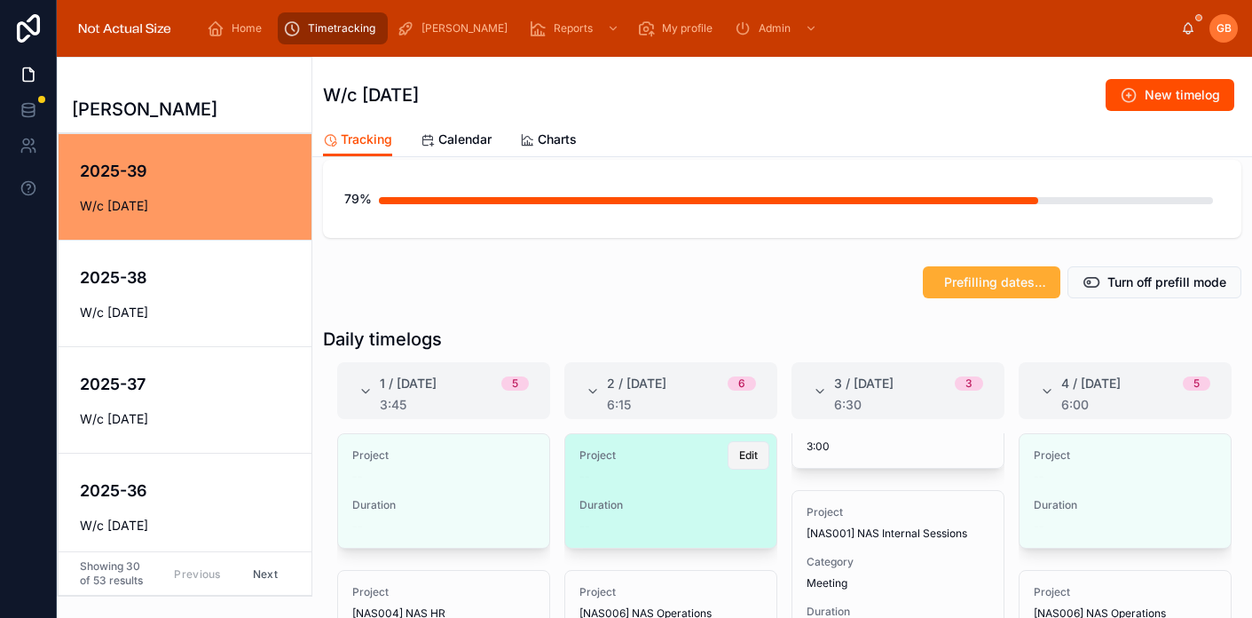
click at [755, 450] on span "Edit" at bounding box center [748, 455] width 19 height 14
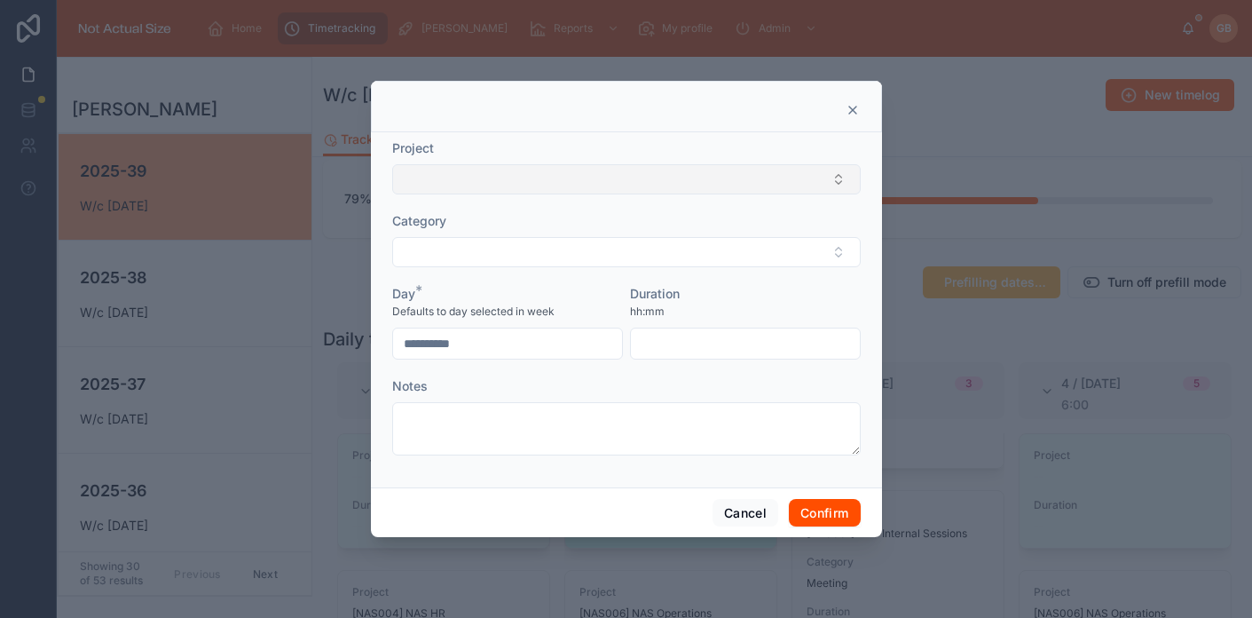
click at [596, 190] on button "Select Button" at bounding box center [626, 179] width 469 height 30
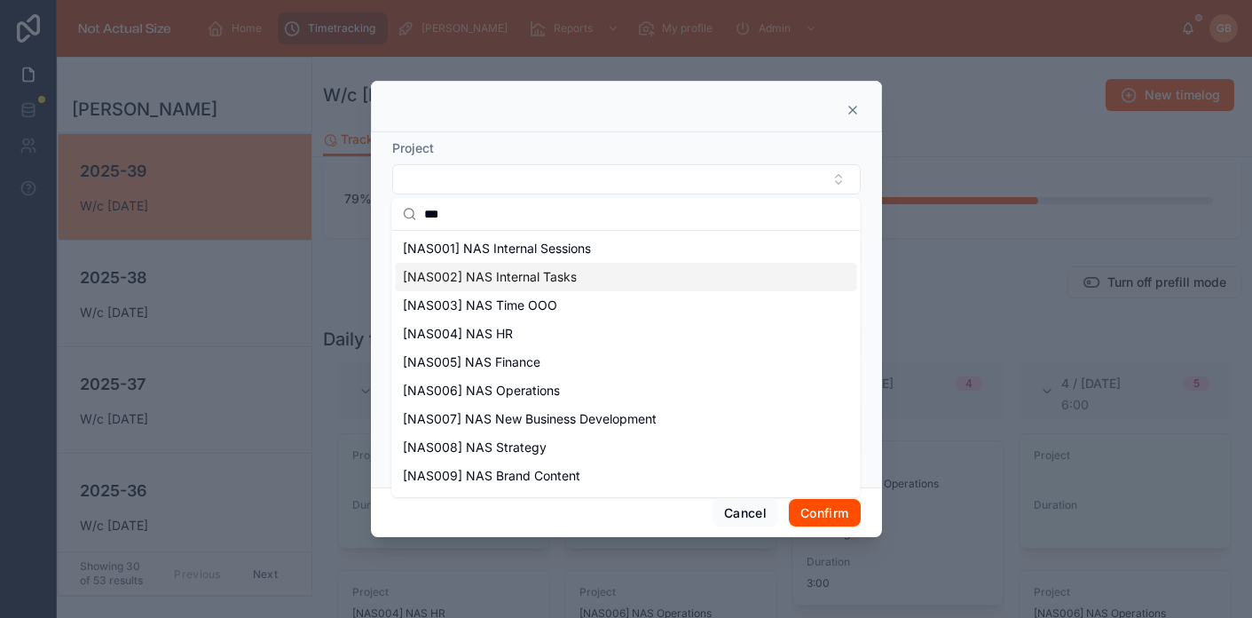
type input "***"
click at [579, 286] on div "[NAS002] NAS Internal Tasks" at bounding box center [626, 277] width 461 height 28
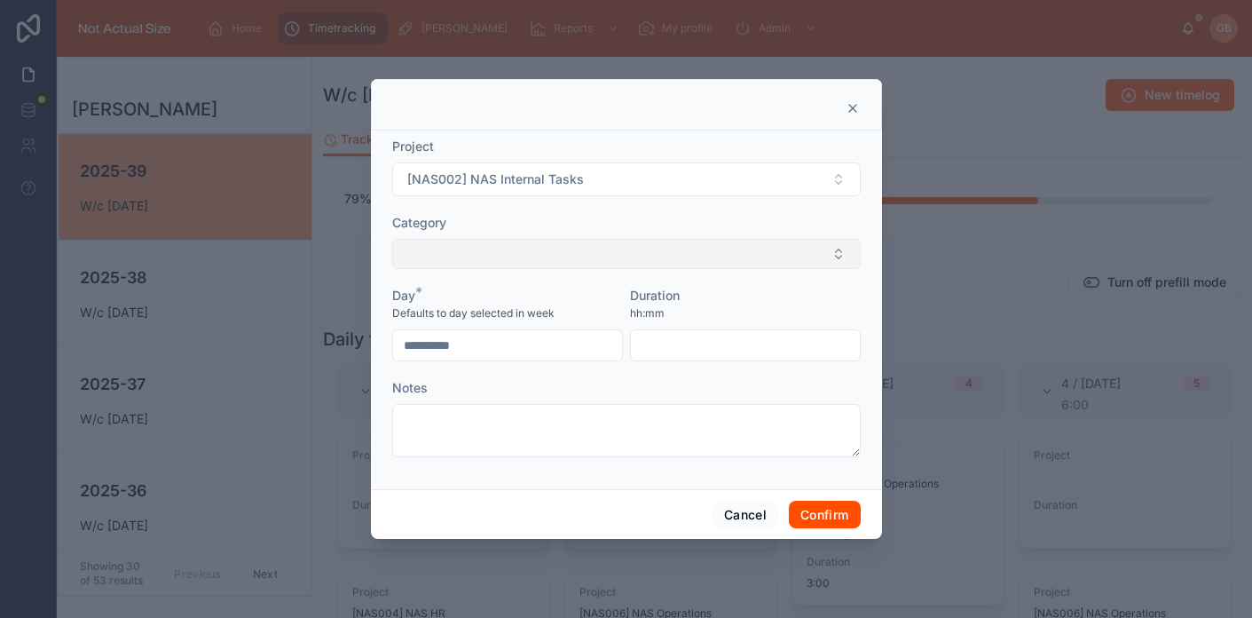
click at [579, 257] on button "Select Button" at bounding box center [626, 254] width 469 height 30
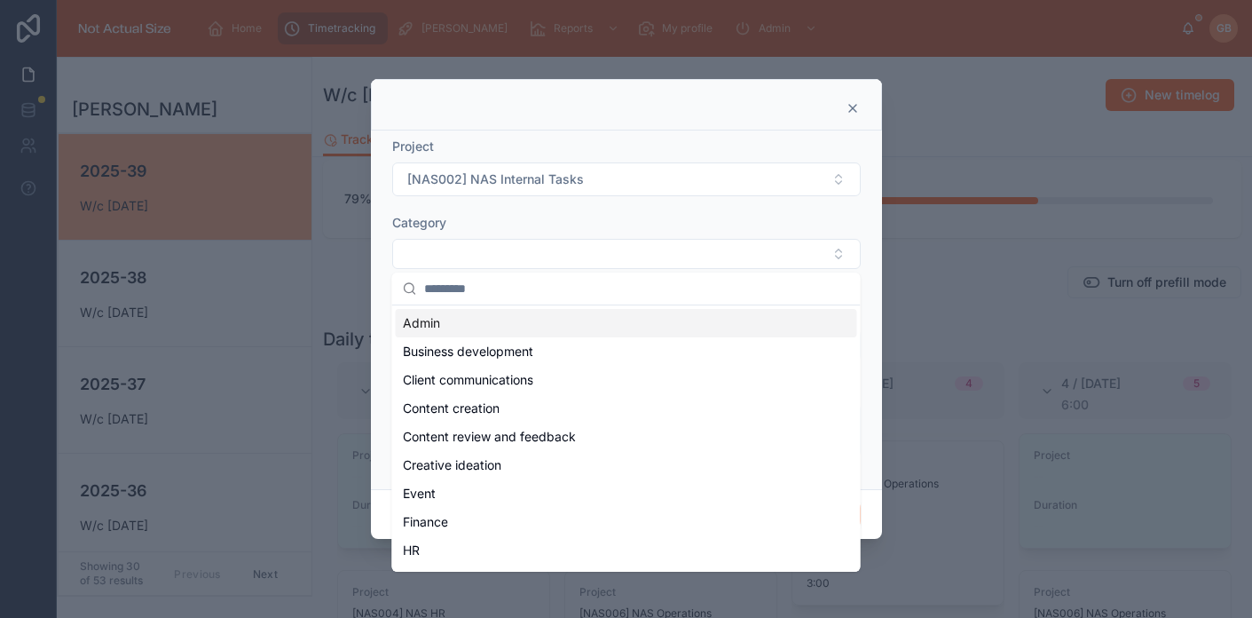
click at [547, 325] on div "Admin" at bounding box center [626, 323] width 461 height 28
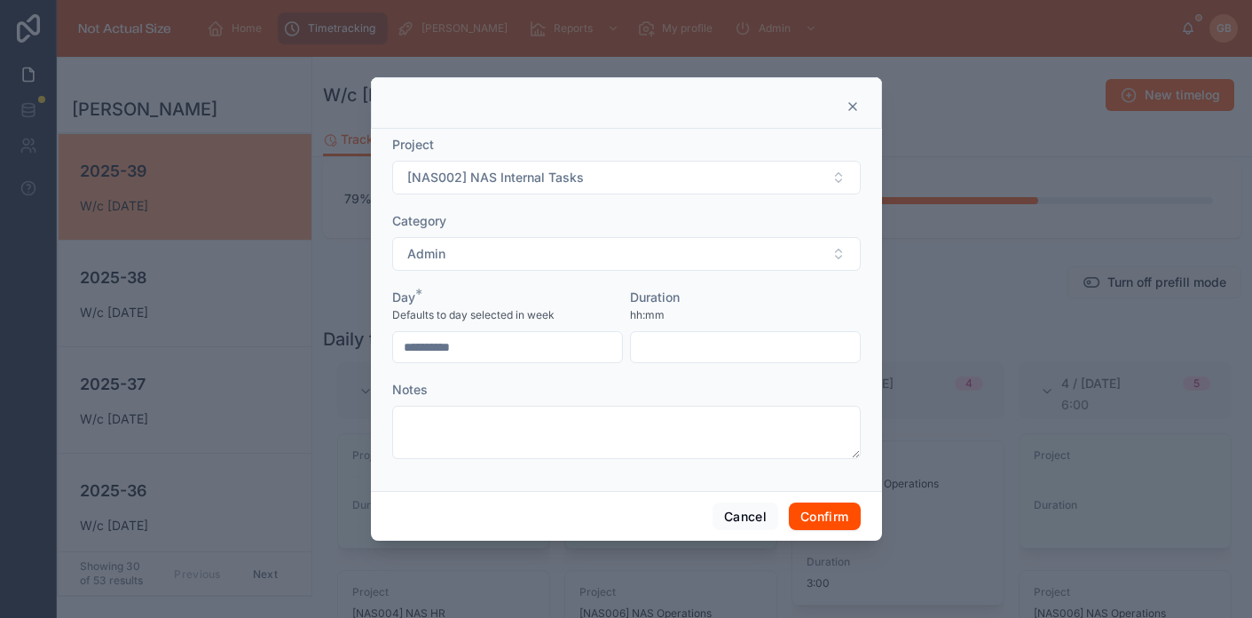
click at [733, 344] on input "text" at bounding box center [745, 347] width 229 height 25
type input "****"
click at [823, 514] on button "Confirm" at bounding box center [824, 516] width 71 height 28
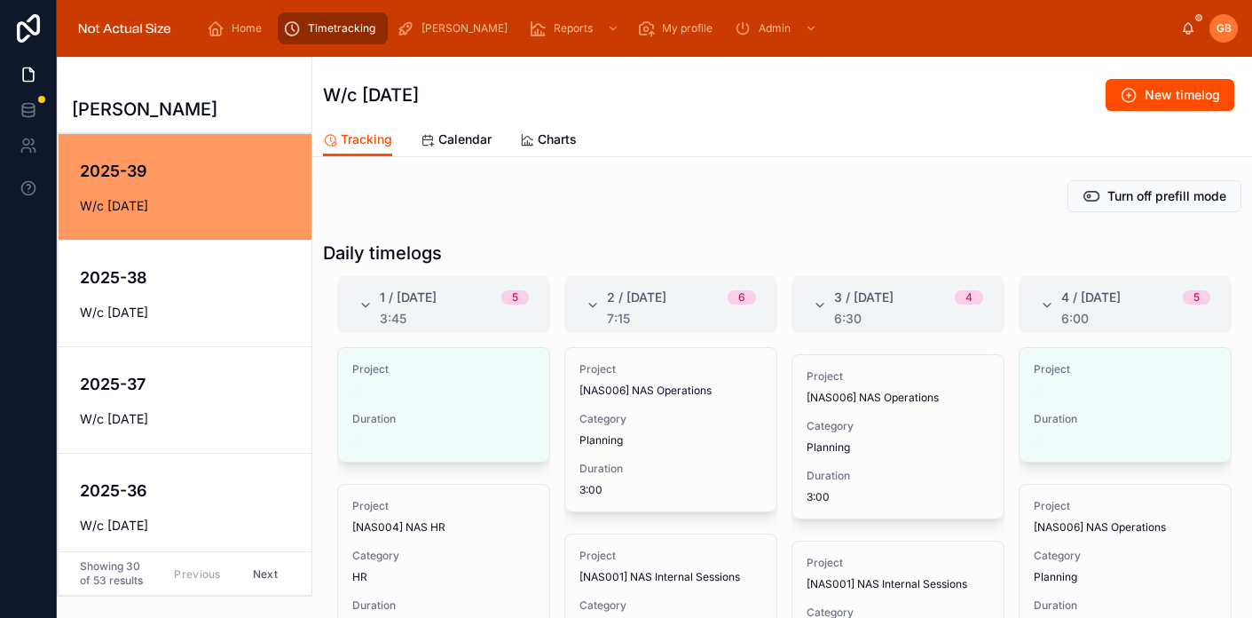
scroll to position [216, 0]
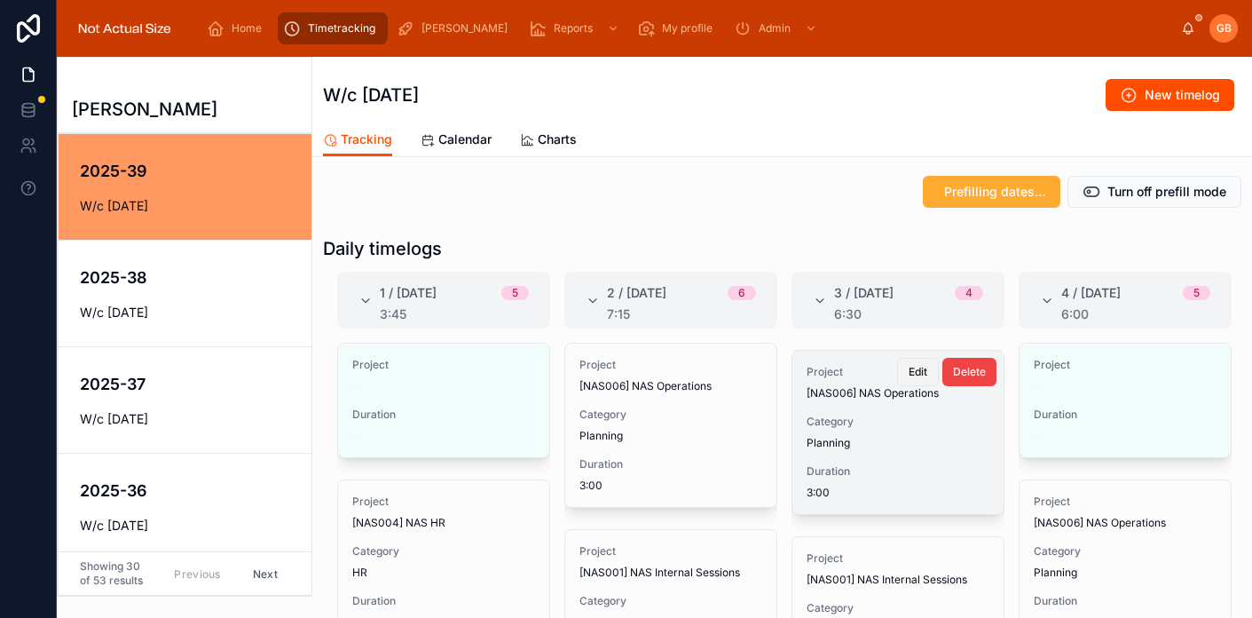
click at [918, 371] on span "Edit" at bounding box center [918, 372] width 19 height 14
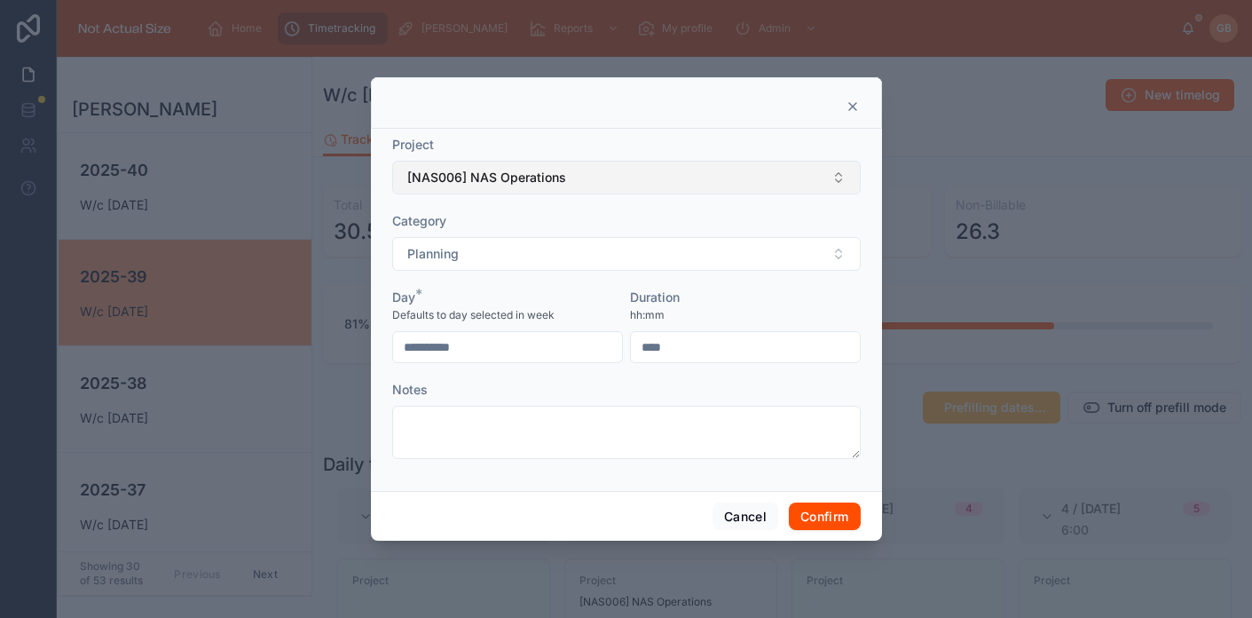
click at [578, 186] on button "[NAS006] NAS Operations" at bounding box center [626, 178] width 469 height 34
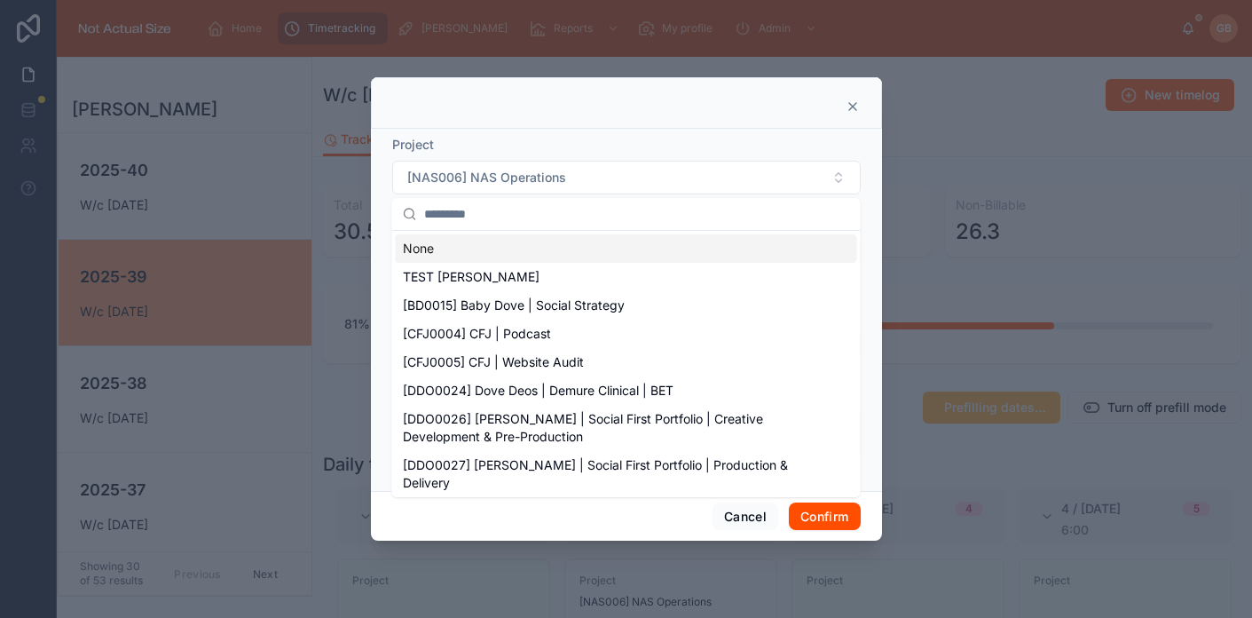
scroll to position [106, 0]
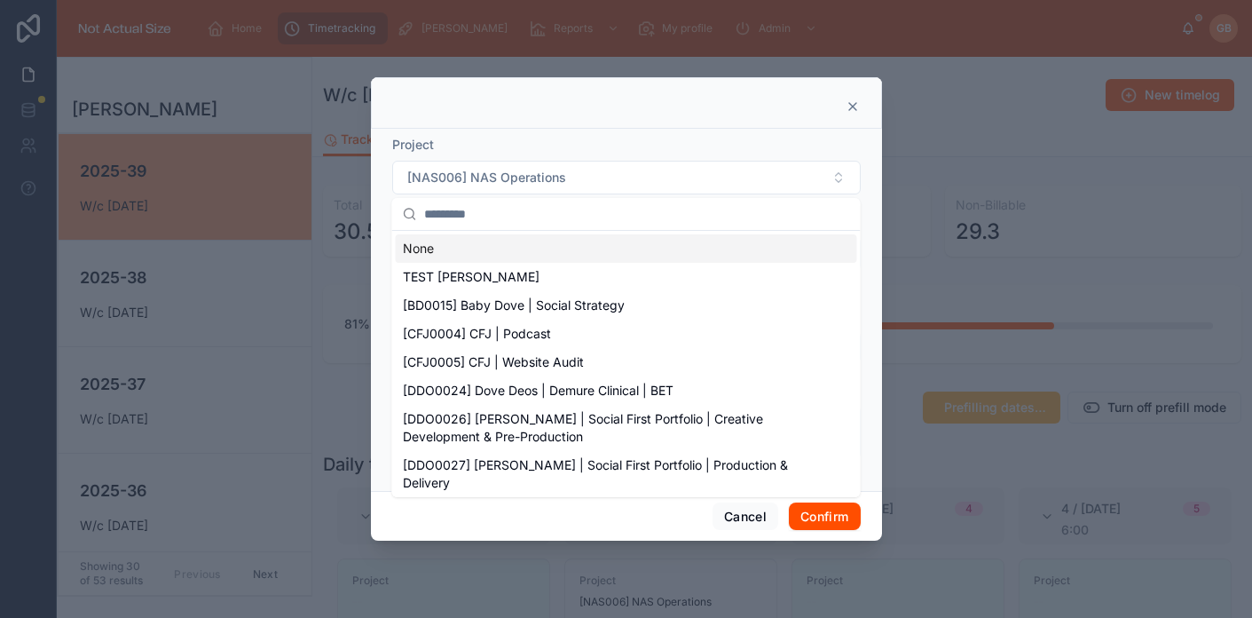
click at [847, 110] on icon at bounding box center [853, 106] width 14 height 14
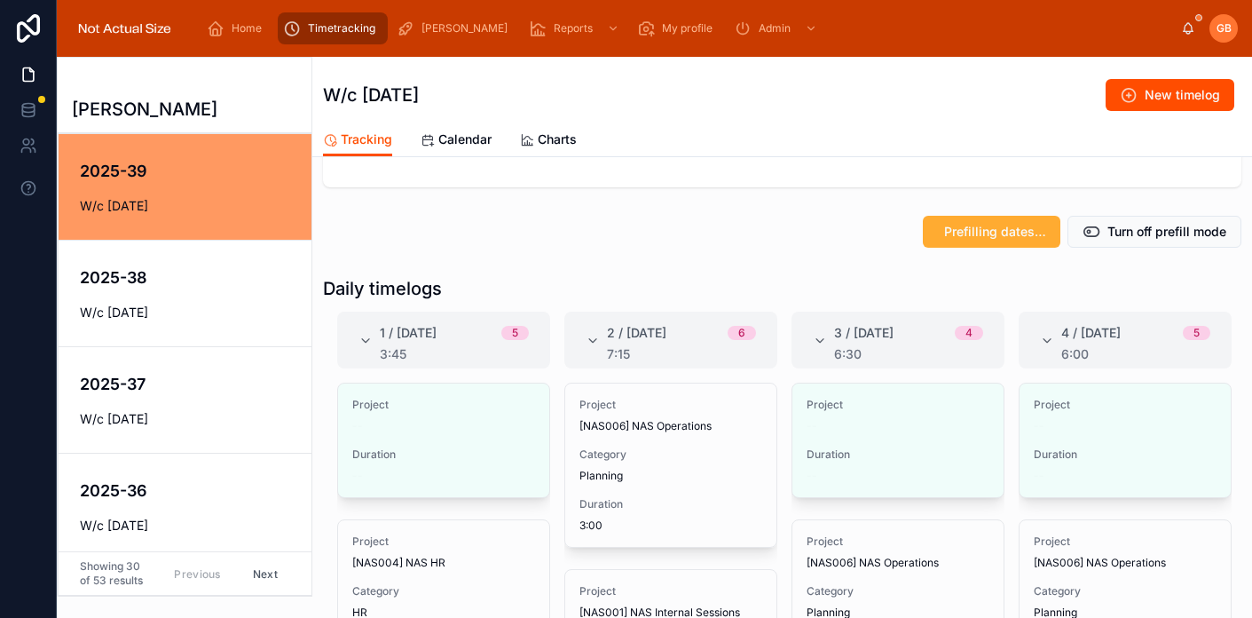
scroll to position [206, 0]
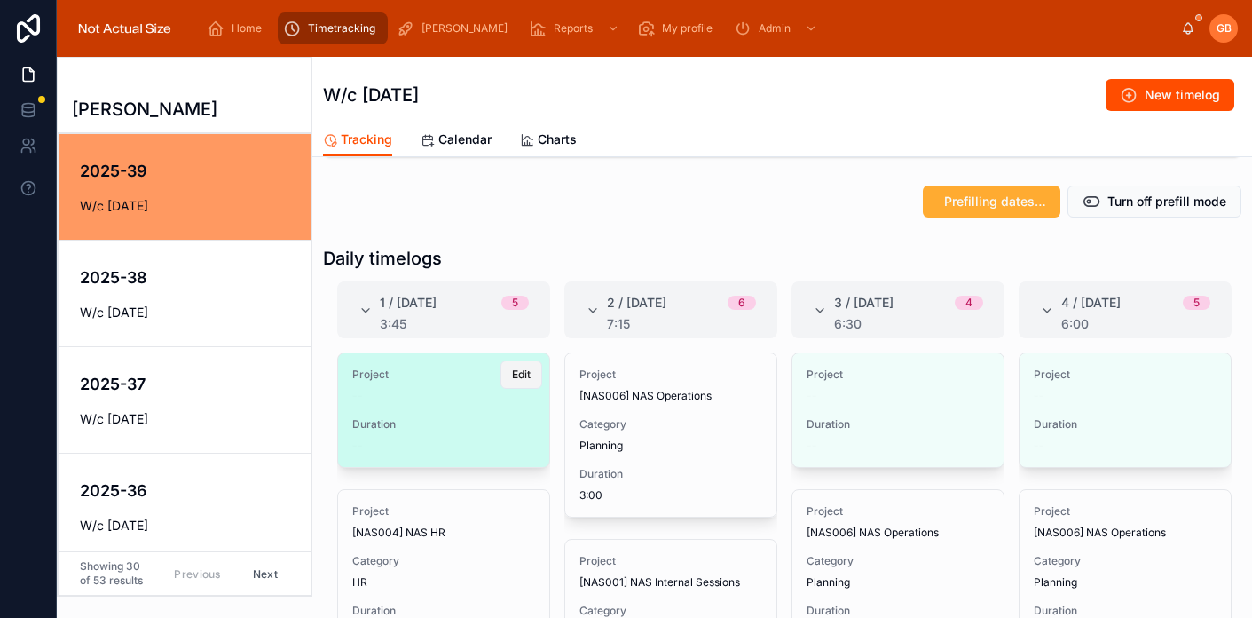
click at [506, 374] on button "Edit" at bounding box center [521, 374] width 42 height 28
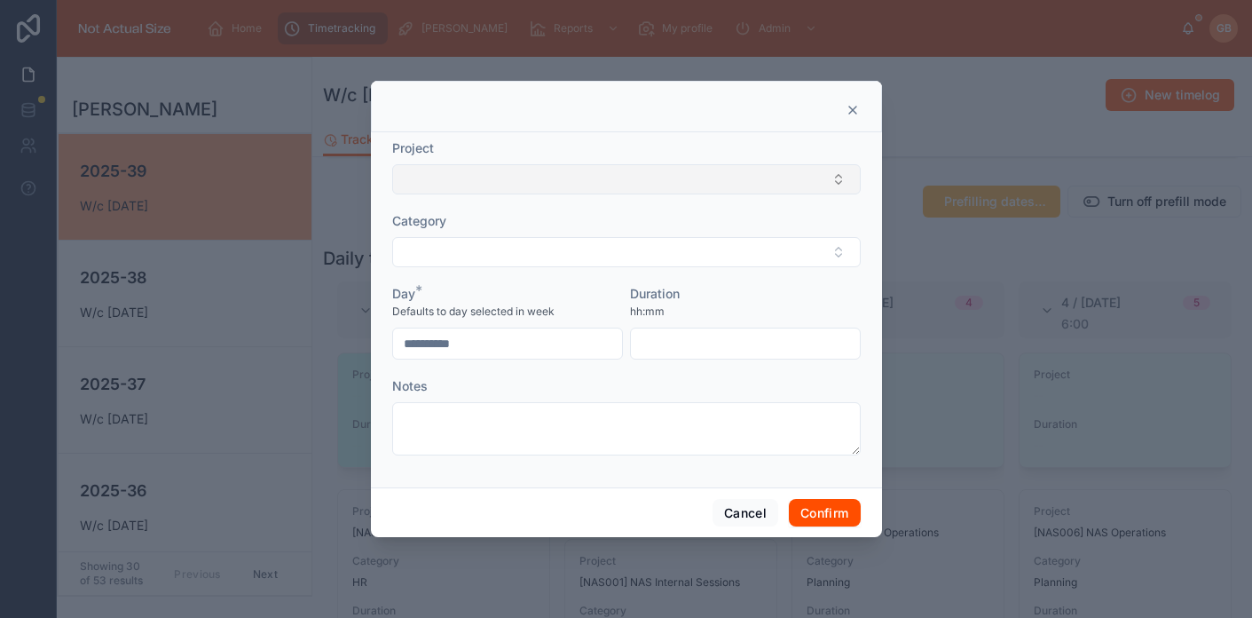
click at [552, 184] on button "Select Button" at bounding box center [626, 179] width 469 height 30
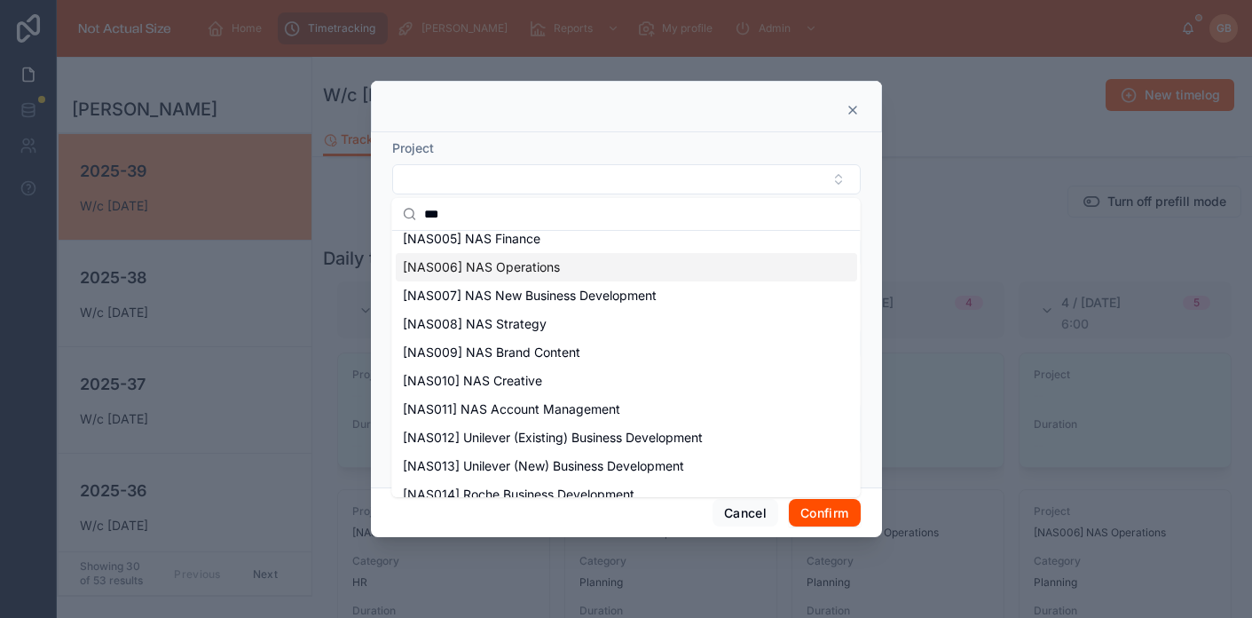
scroll to position [0, 0]
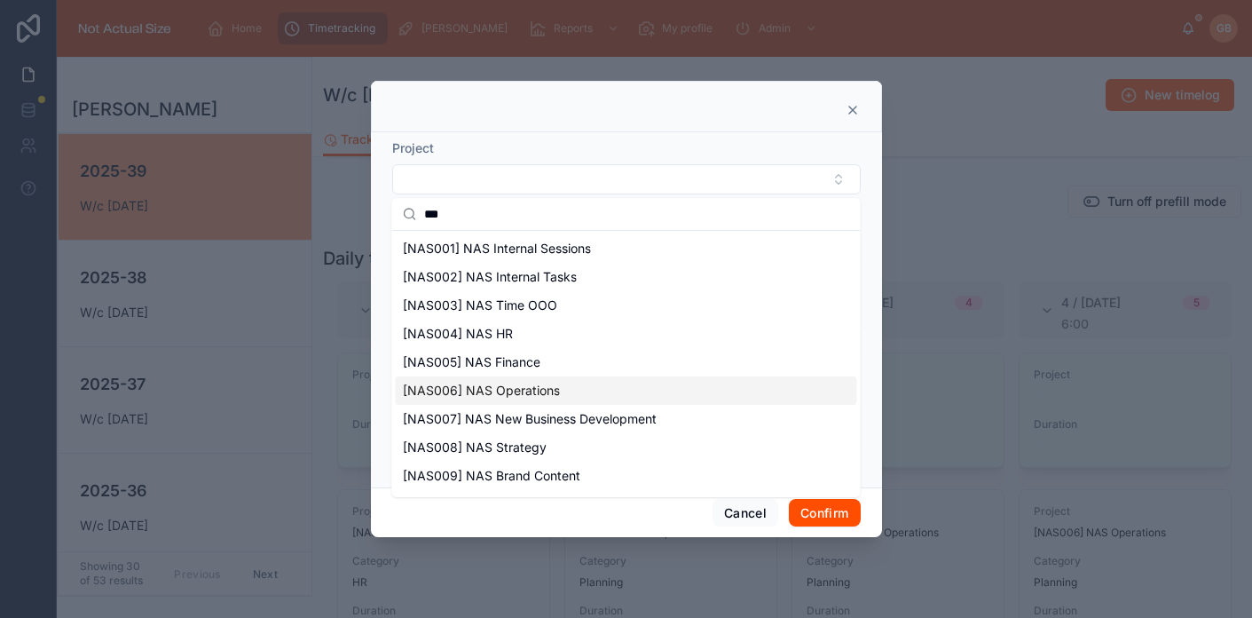
type input "***"
click at [566, 397] on div "[NAS006] NAS Operations" at bounding box center [626, 390] width 461 height 28
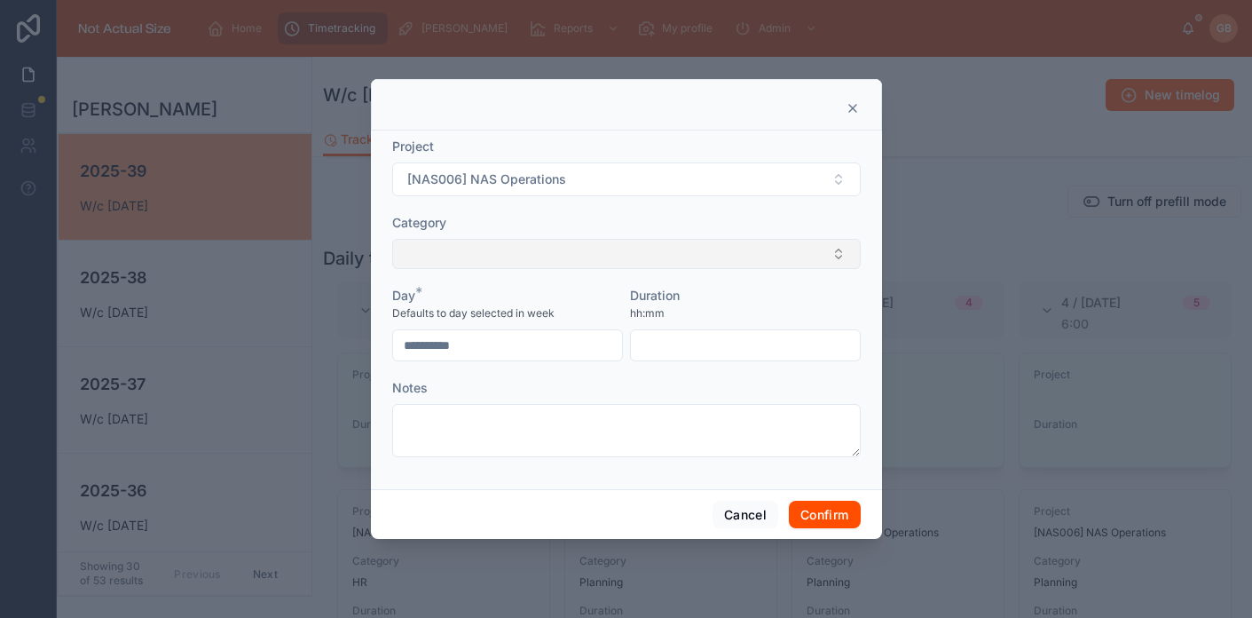
click at [551, 266] on button "Select Button" at bounding box center [626, 254] width 469 height 30
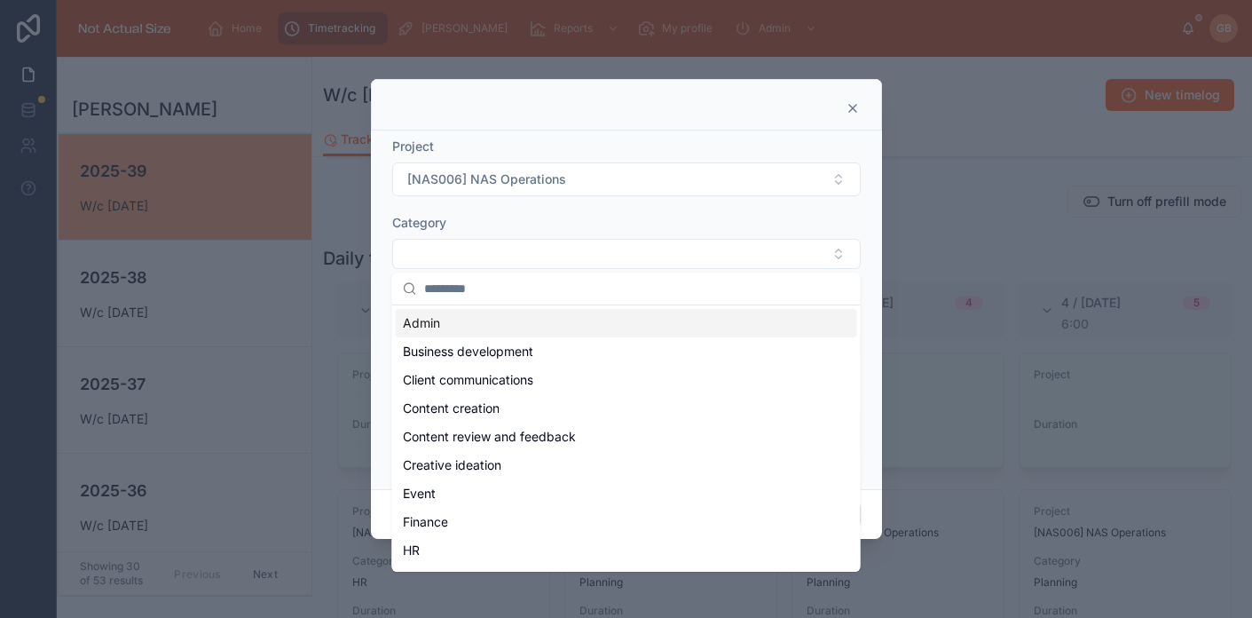
click at [471, 319] on div "Admin" at bounding box center [626, 323] width 461 height 28
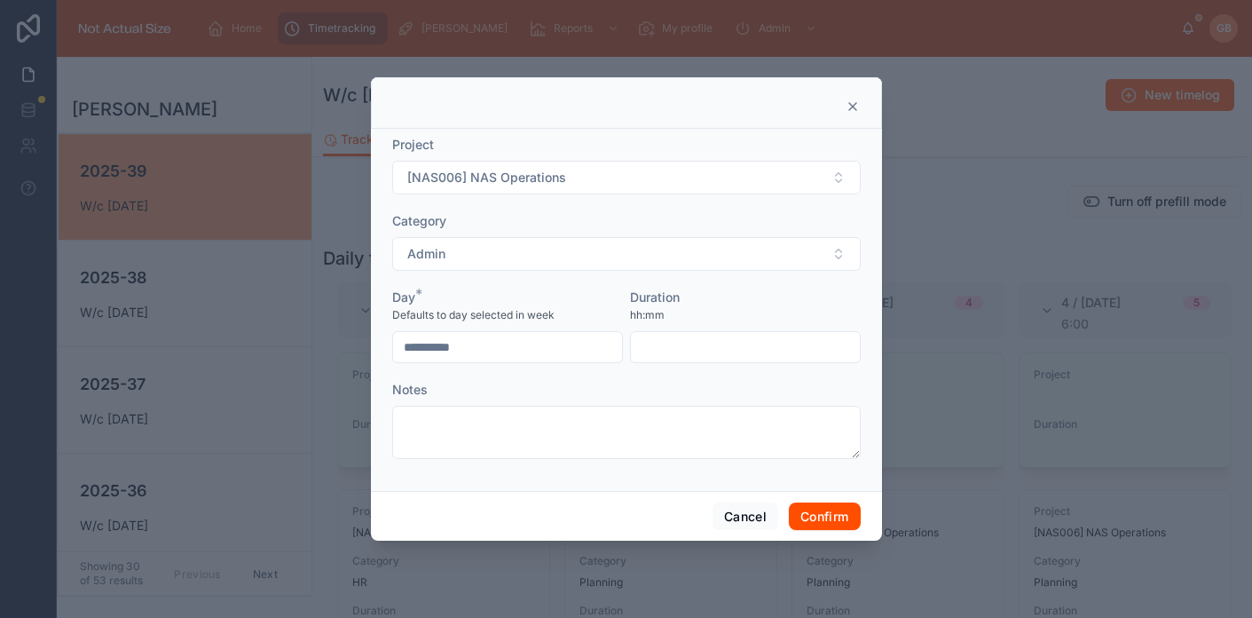
click at [706, 346] on input "text" at bounding box center [745, 347] width 229 height 25
type input "****"
click at [825, 504] on button "Confirm" at bounding box center [824, 516] width 71 height 28
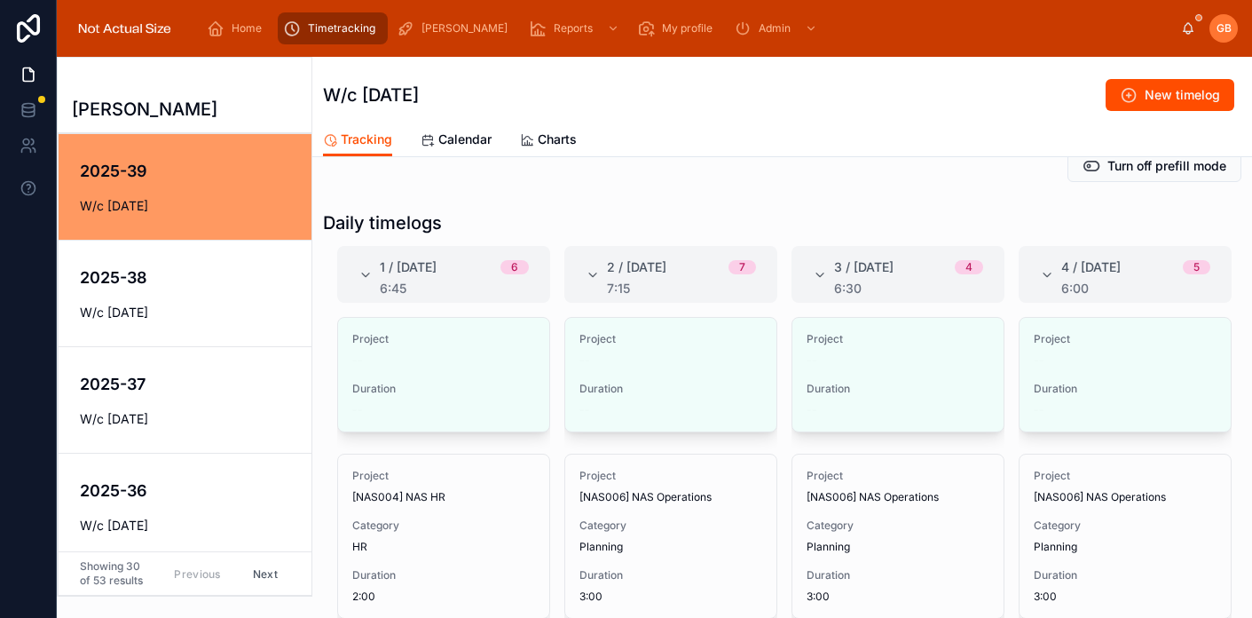
scroll to position [243, 0]
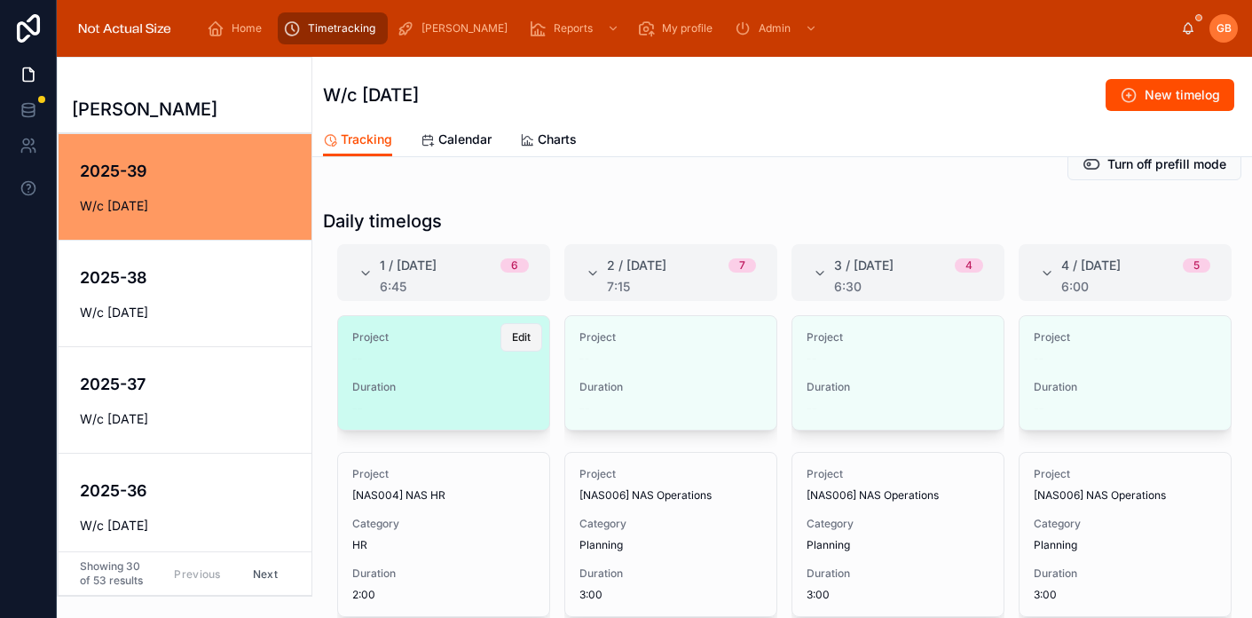
click at [525, 340] on span "Edit" at bounding box center [521, 337] width 19 height 14
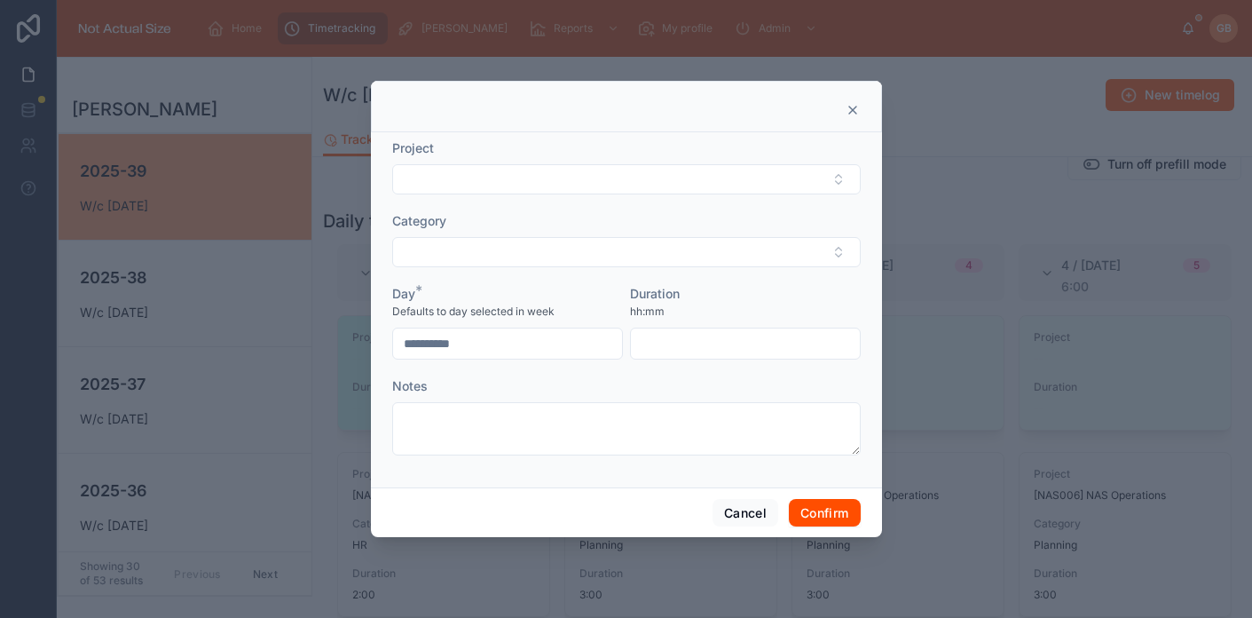
click at [634, 195] on form "**********" at bounding box center [626, 306] width 469 height 334
click at [636, 179] on button "Select Button" at bounding box center [626, 179] width 469 height 30
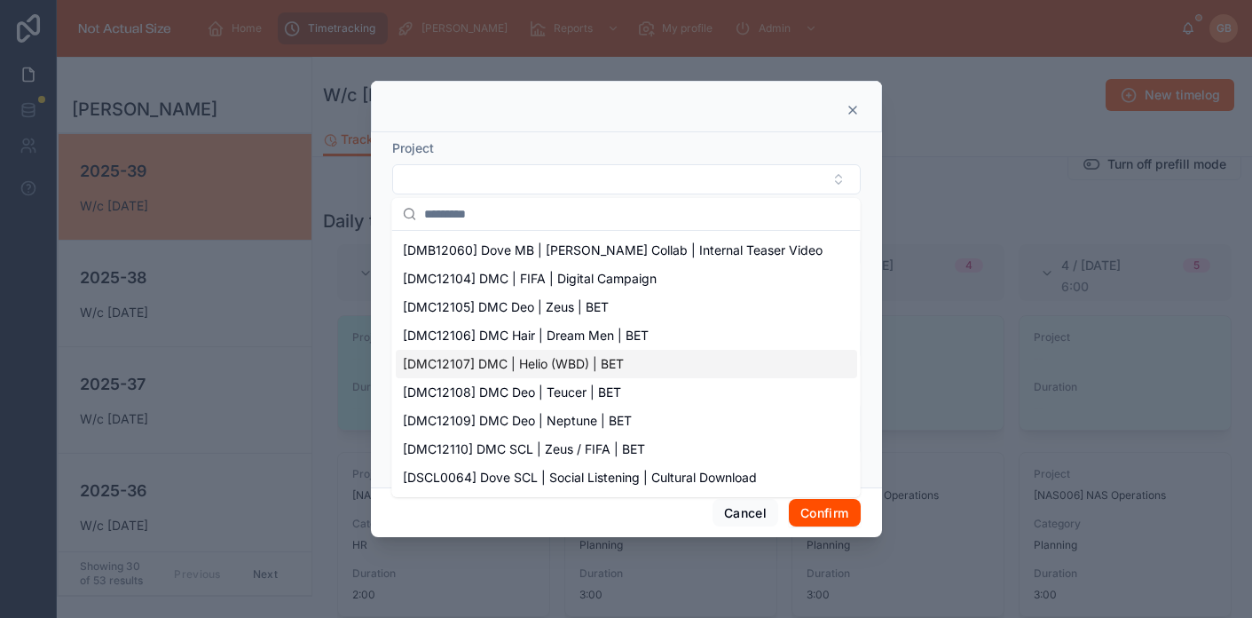
scroll to position [0, 0]
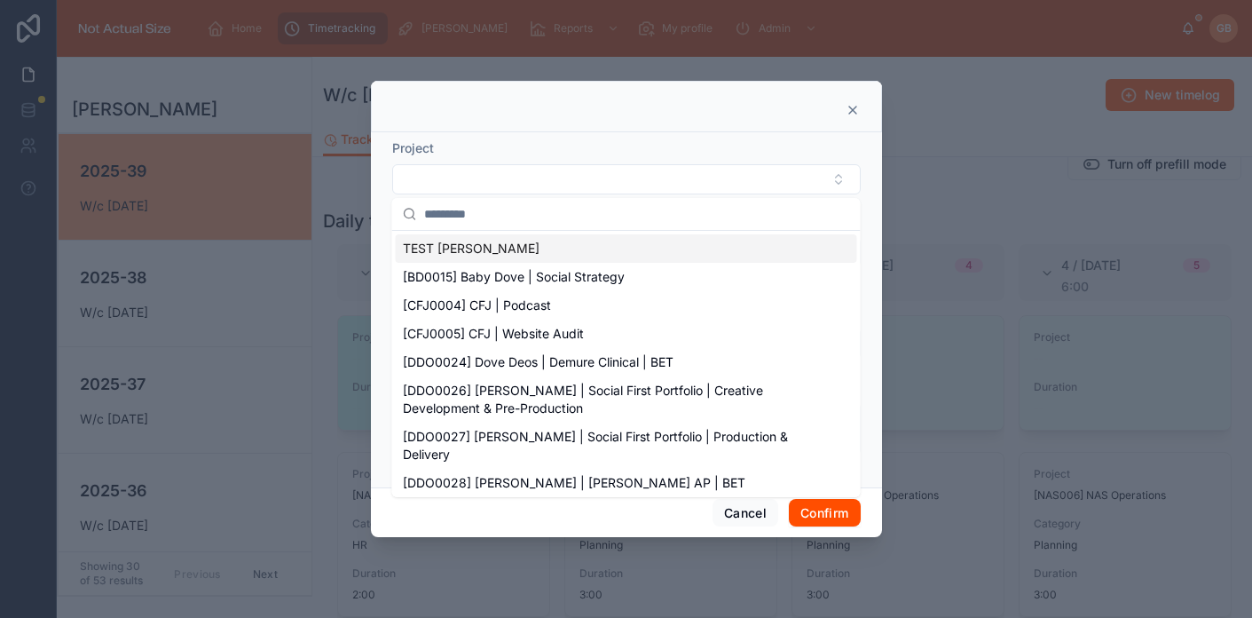
click at [854, 118] on div at bounding box center [626, 106] width 511 height 51
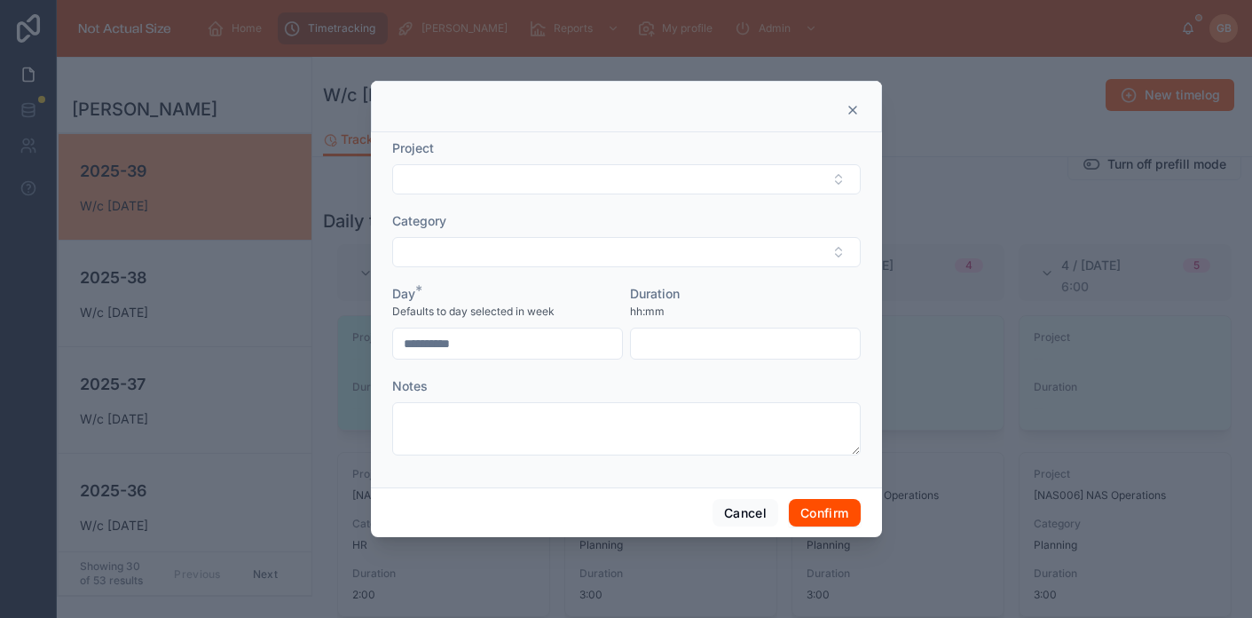
click at [854, 111] on icon at bounding box center [852, 109] width 7 height 7
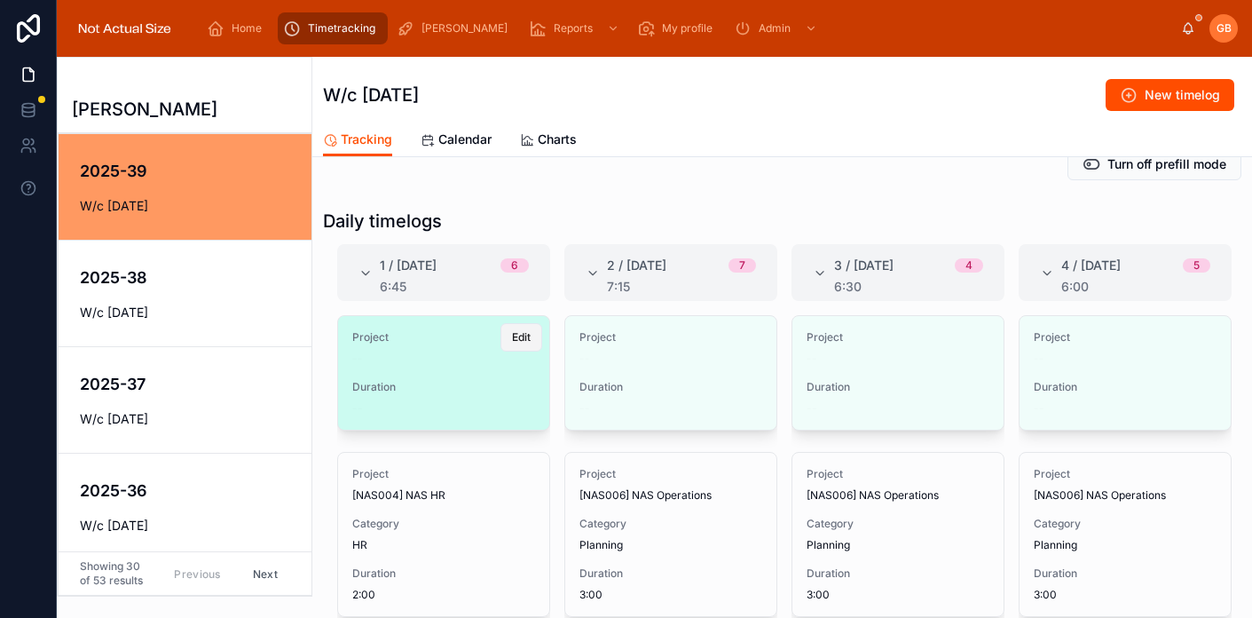
click at [512, 337] on span "Edit" at bounding box center [521, 337] width 19 height 14
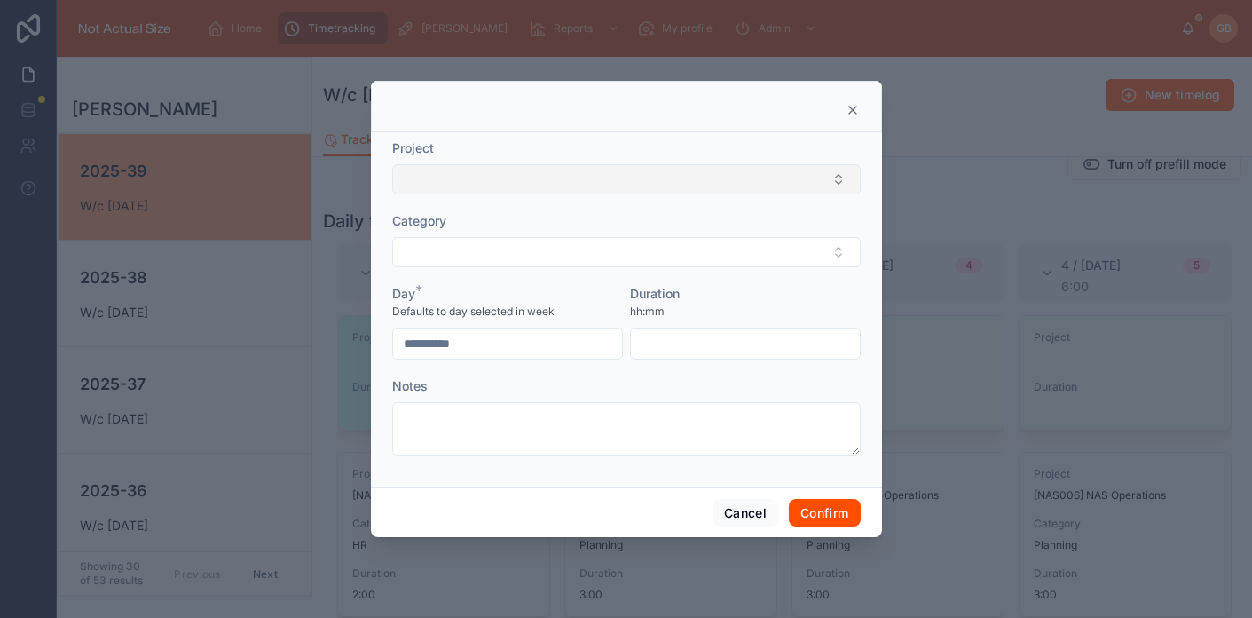
click at [577, 178] on button "Select Button" at bounding box center [626, 179] width 469 height 30
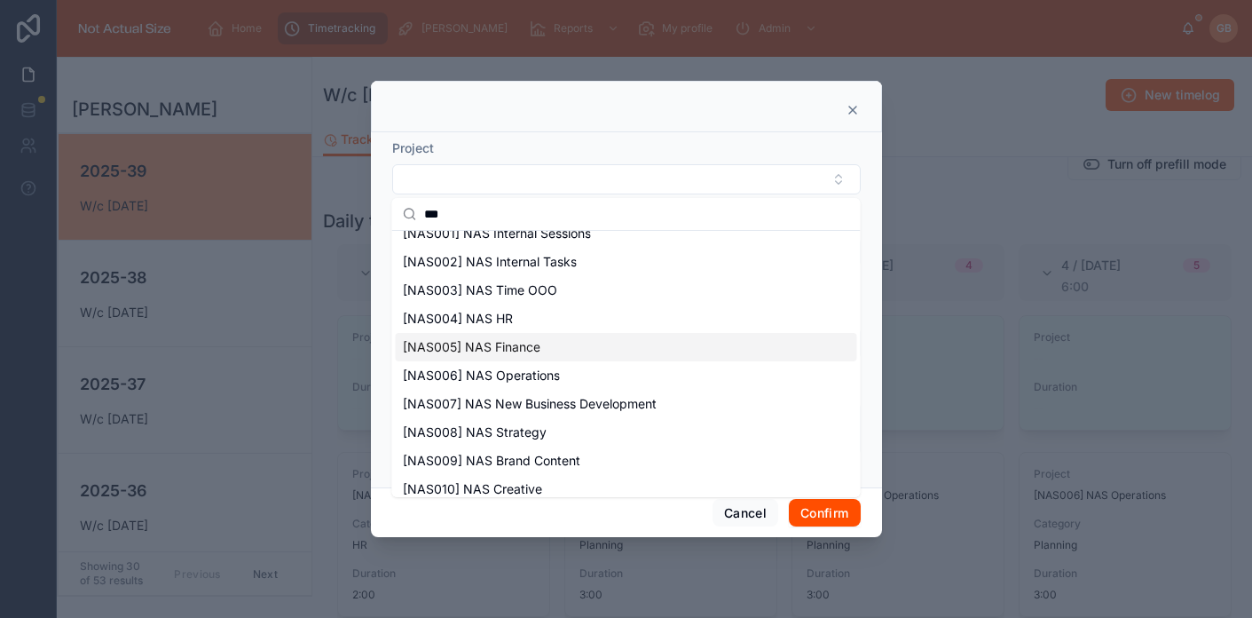
scroll to position [9, 0]
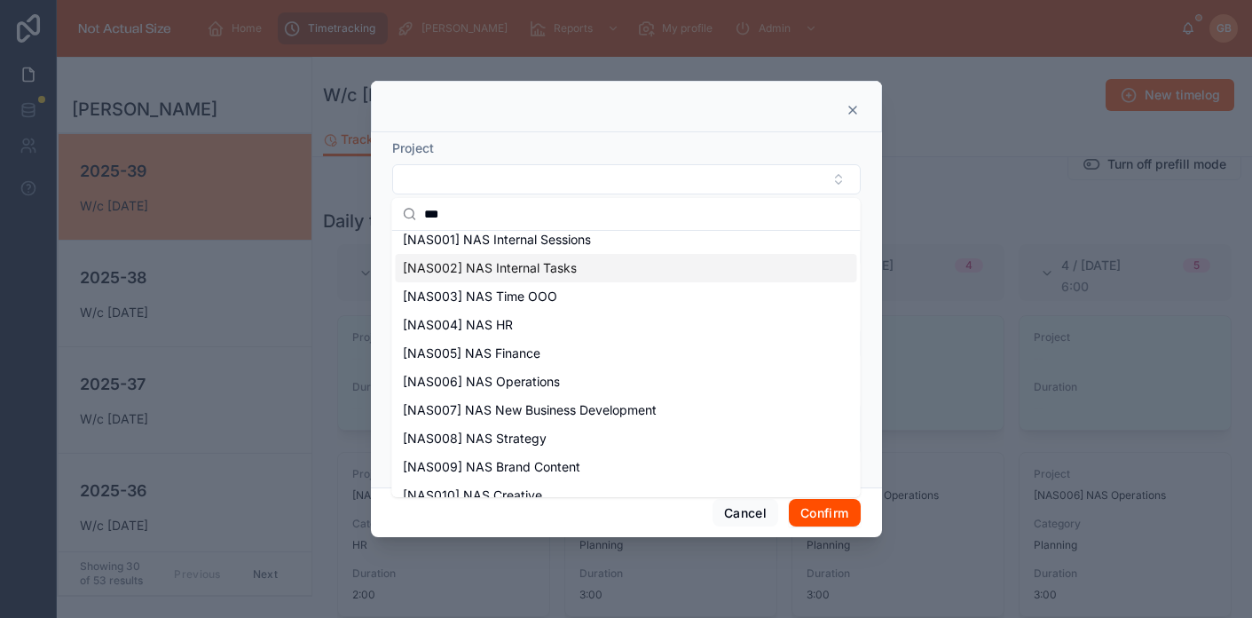
type input "***"
click at [587, 267] on div "[NAS002] NAS Internal Tasks" at bounding box center [626, 268] width 461 height 28
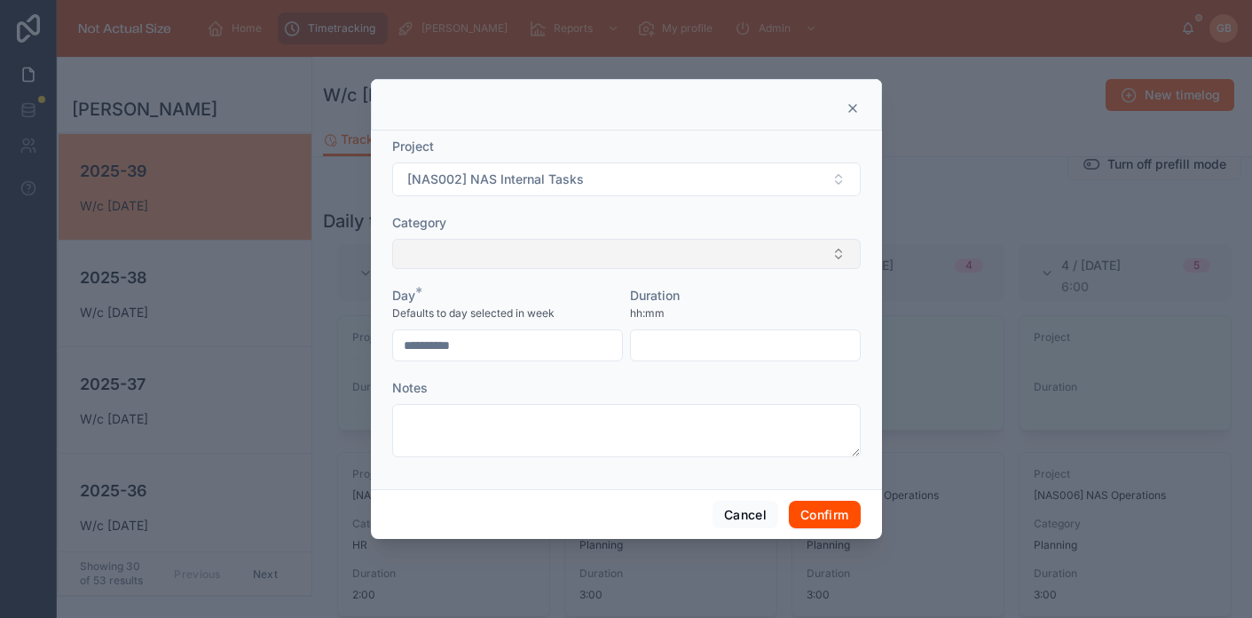
click at [680, 239] on button "Select Button" at bounding box center [626, 254] width 469 height 30
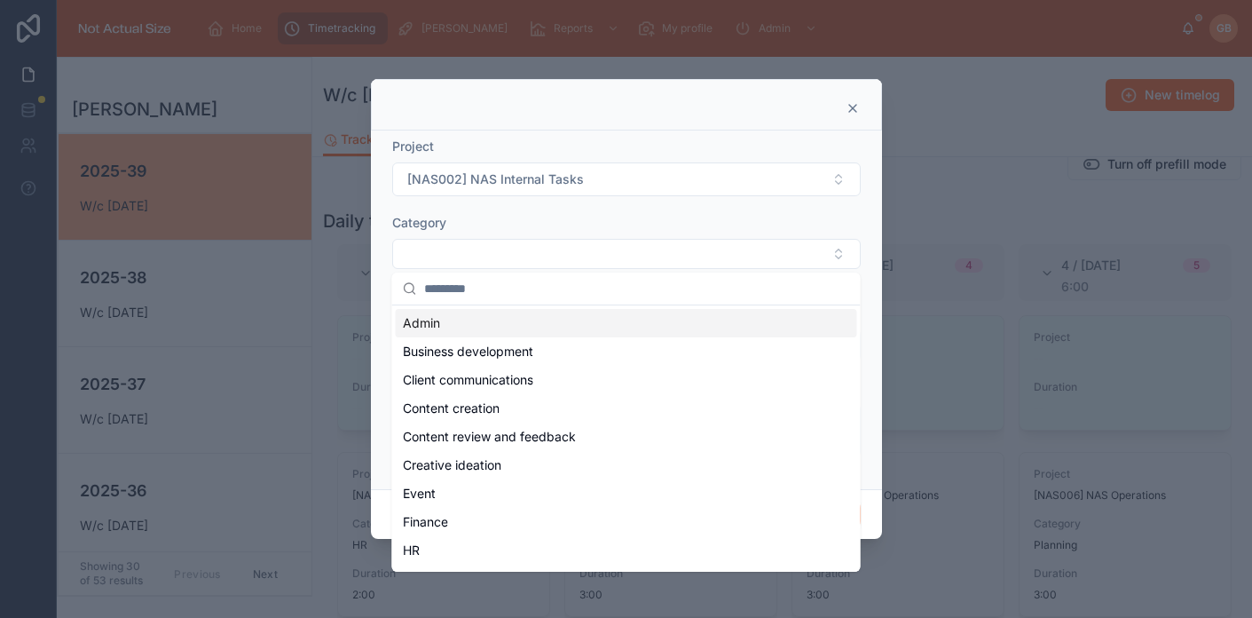
click at [489, 322] on div "Admin" at bounding box center [626, 323] width 461 height 28
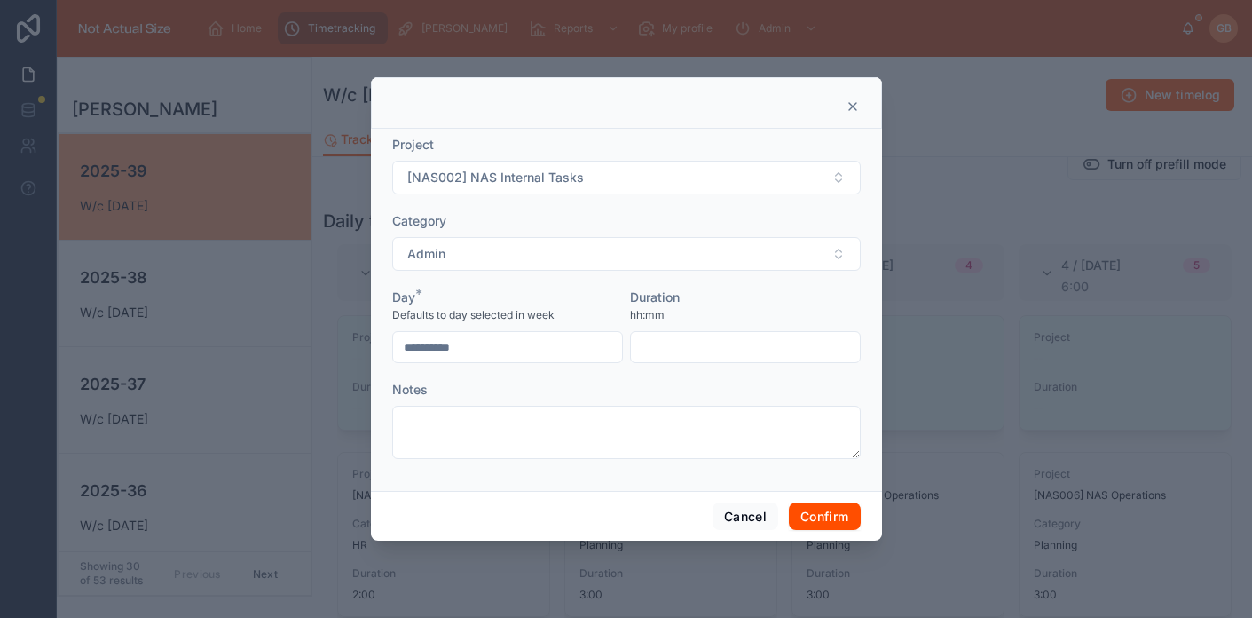
click at [687, 350] on input "text" at bounding box center [745, 347] width 229 height 25
type input "****"
click at [812, 511] on button "Confirm" at bounding box center [824, 516] width 71 height 28
